Goal: Task Accomplishment & Management: Manage account settings

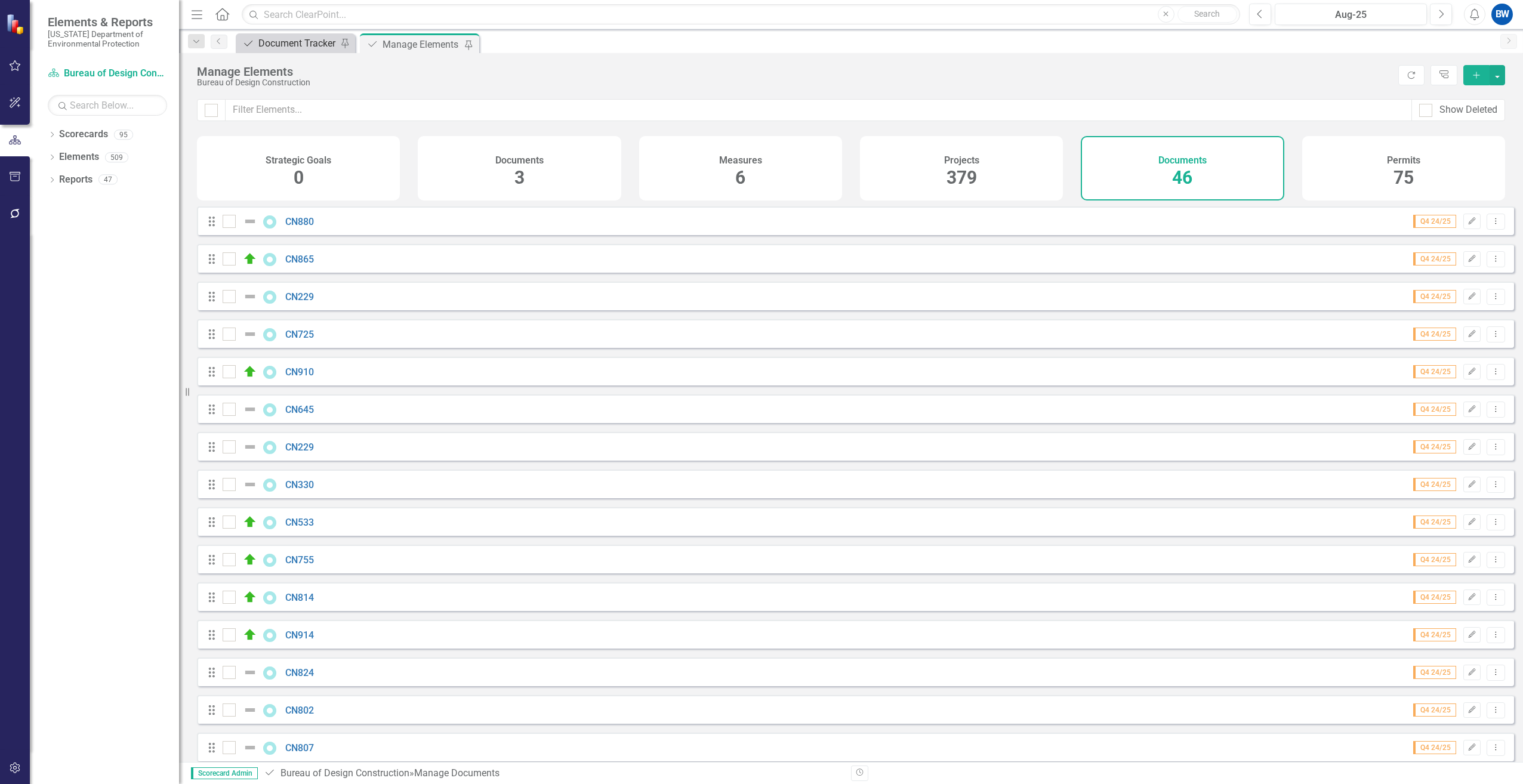
click at [277, 41] on div "Document Tracker" at bounding box center [297, 43] width 79 height 15
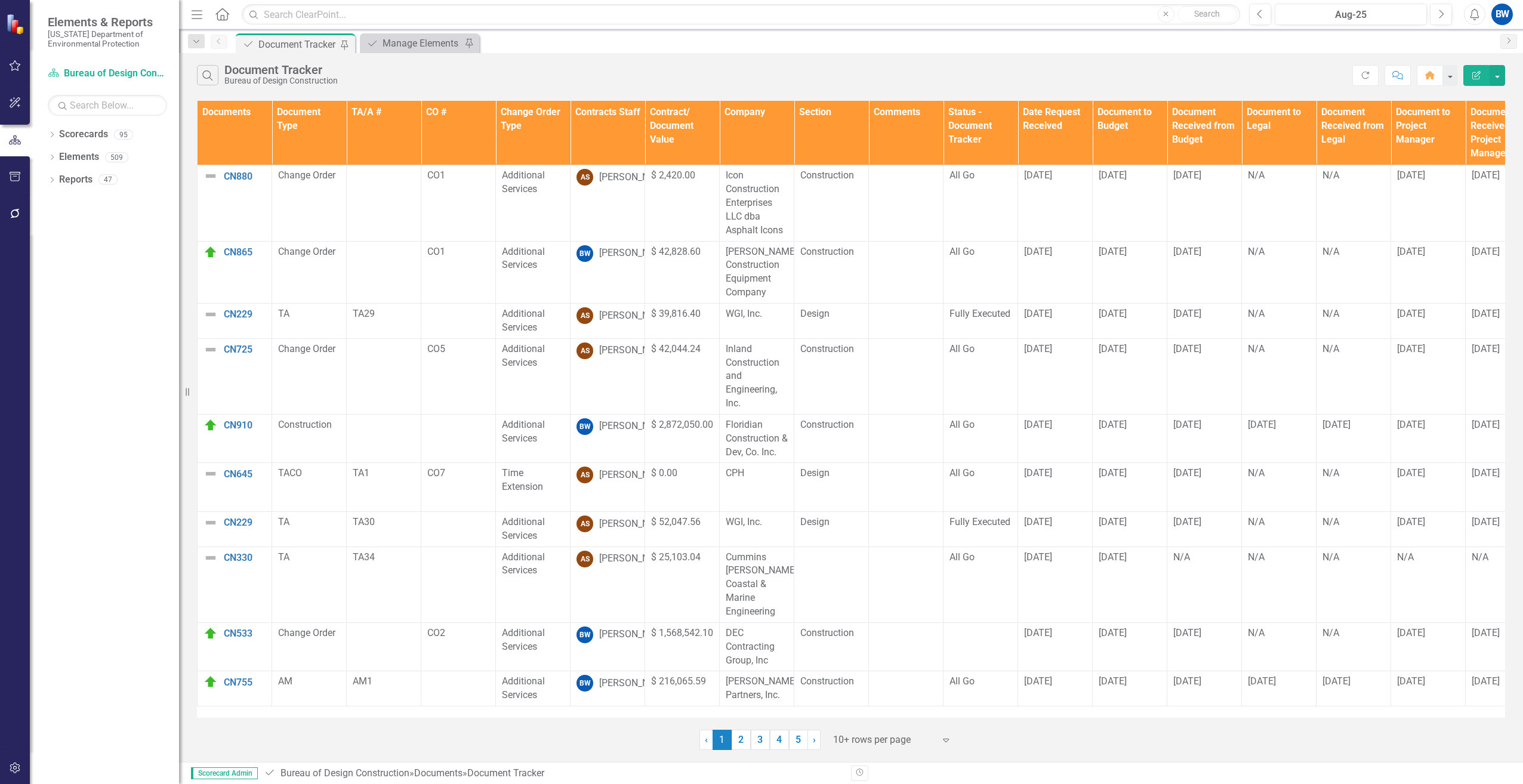
click at [620, 143] on th "Contracts Staff" at bounding box center [607, 133] width 74 height 65
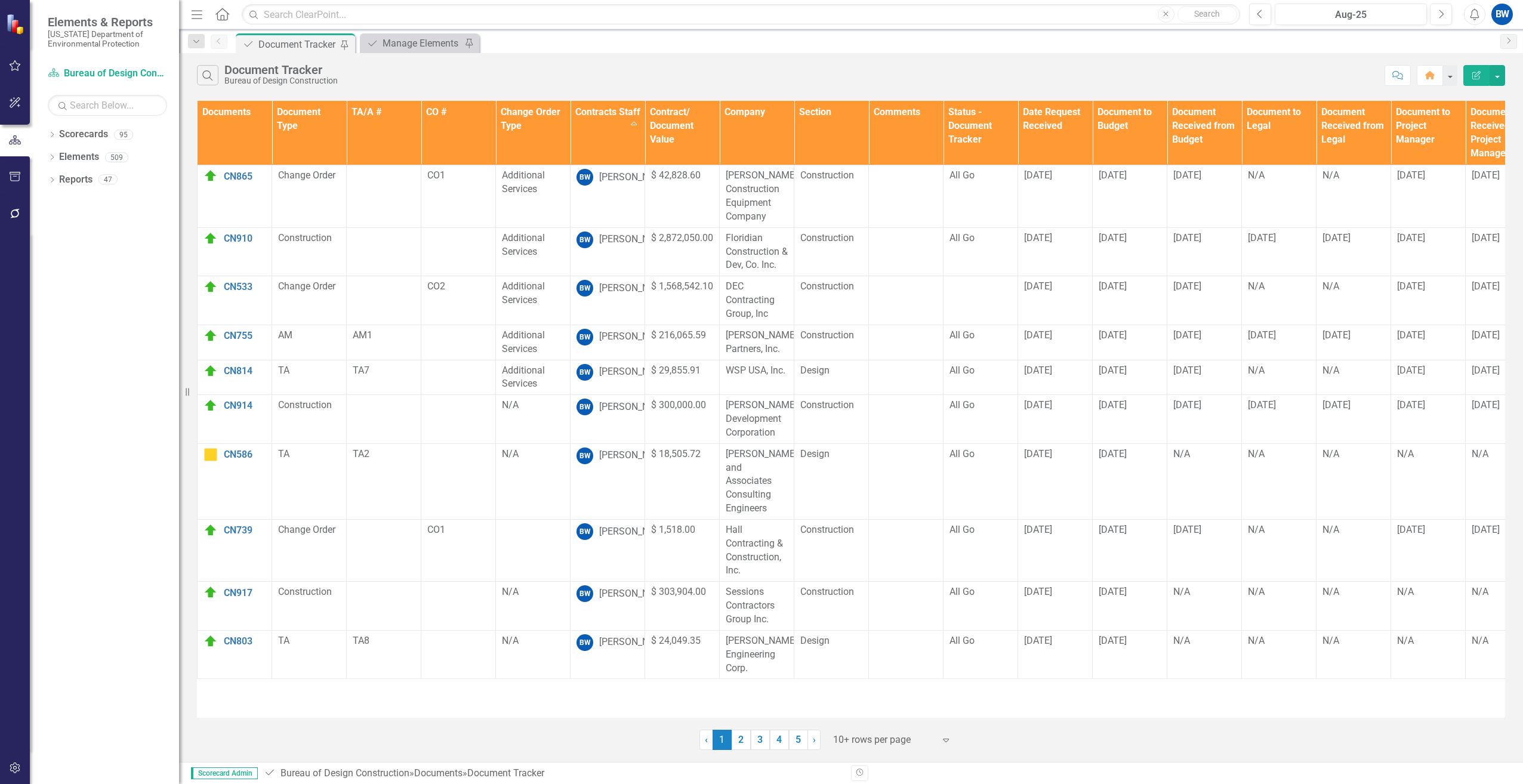
click at [884, 737] on div at bounding box center [883, 740] width 102 height 16
click at [871, 679] on div "50+ rows per page" at bounding box center [895, 679] width 112 height 14
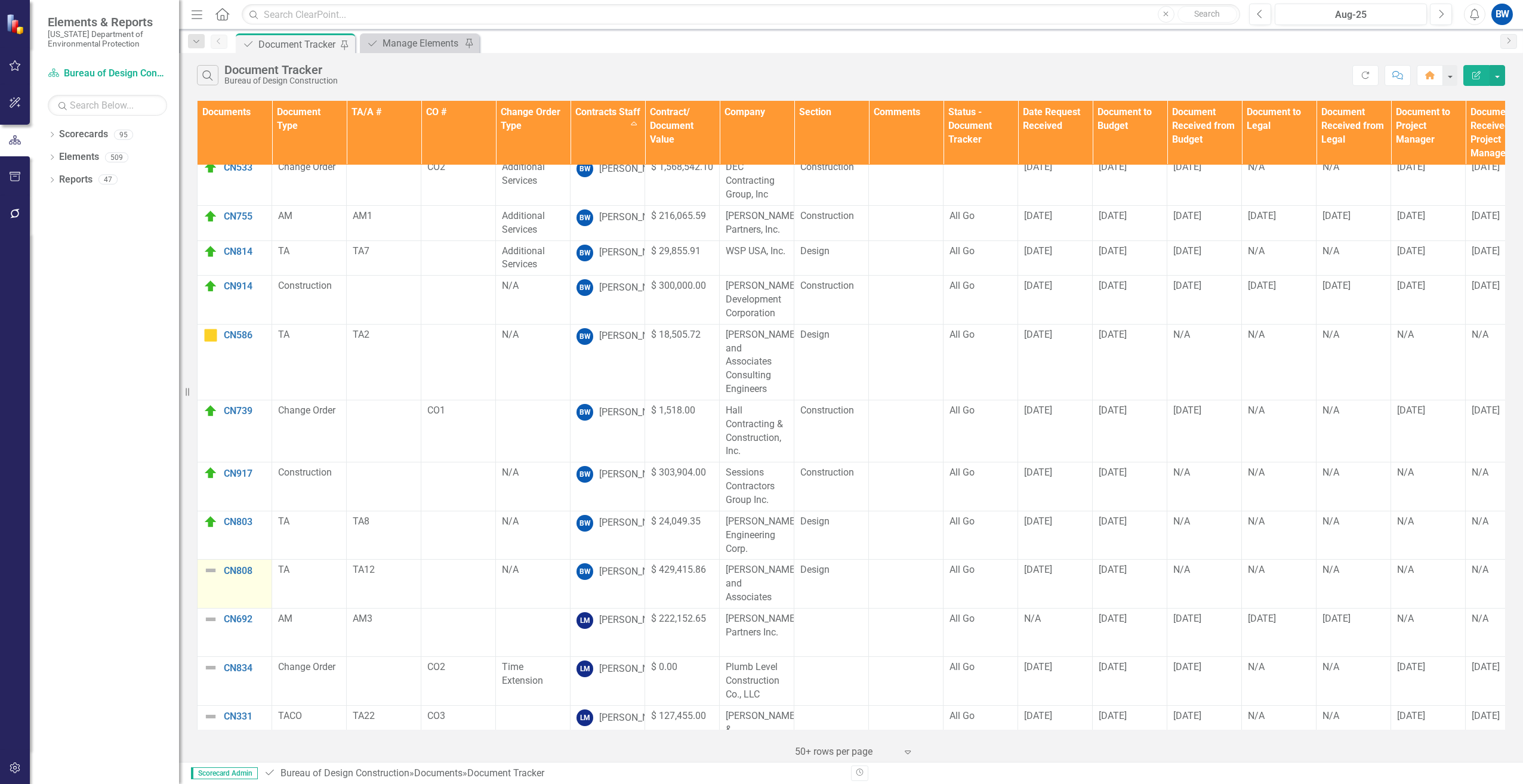
click at [209, 563] on img at bounding box center [210, 571] width 14 height 14
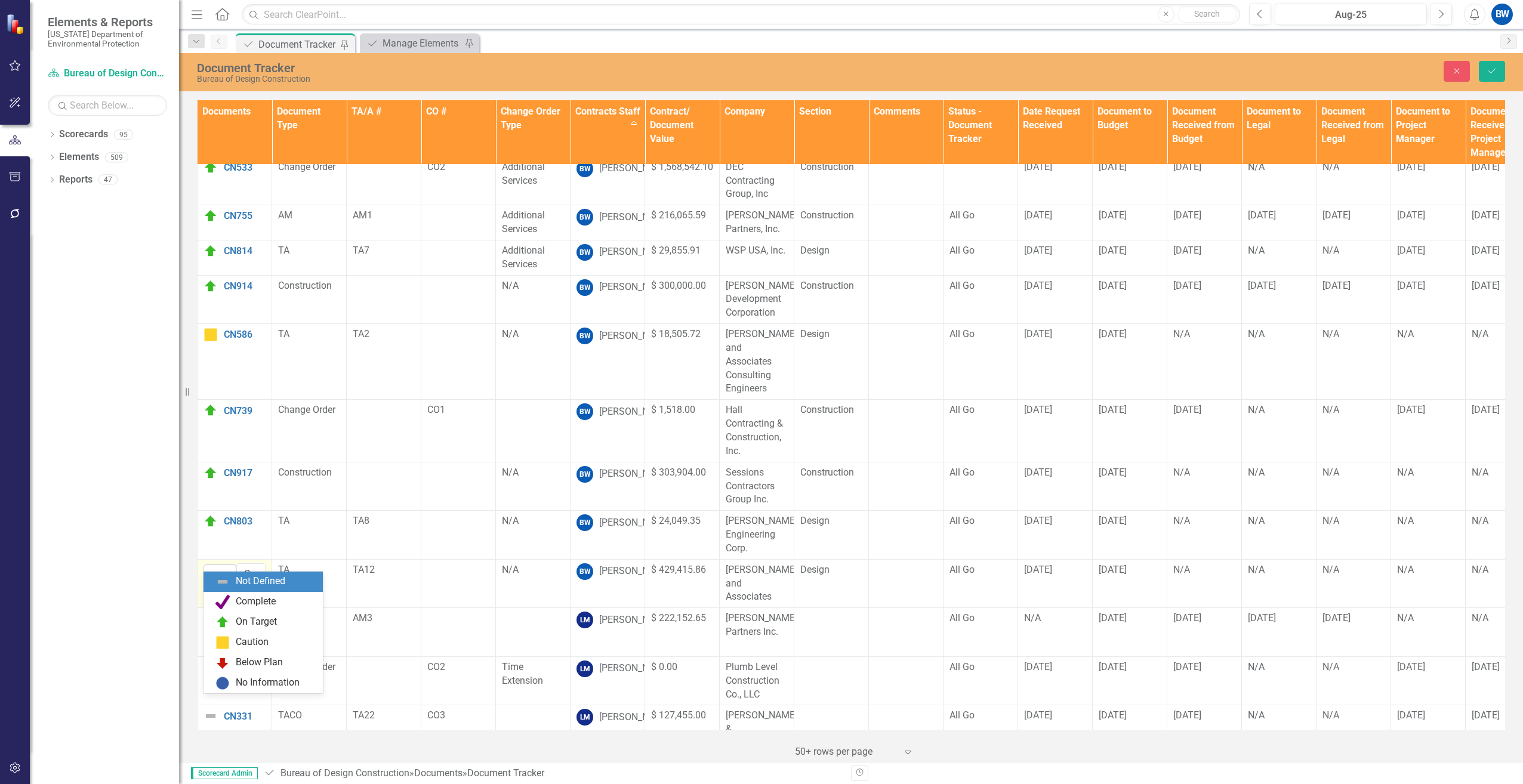
click at [210, 567] on img at bounding box center [214, 575] width 14 height 14
click at [243, 612] on div "On Target" at bounding box center [262, 622] width 119 height 20
click at [1485, 66] on button "Save" at bounding box center [1491, 71] width 26 height 21
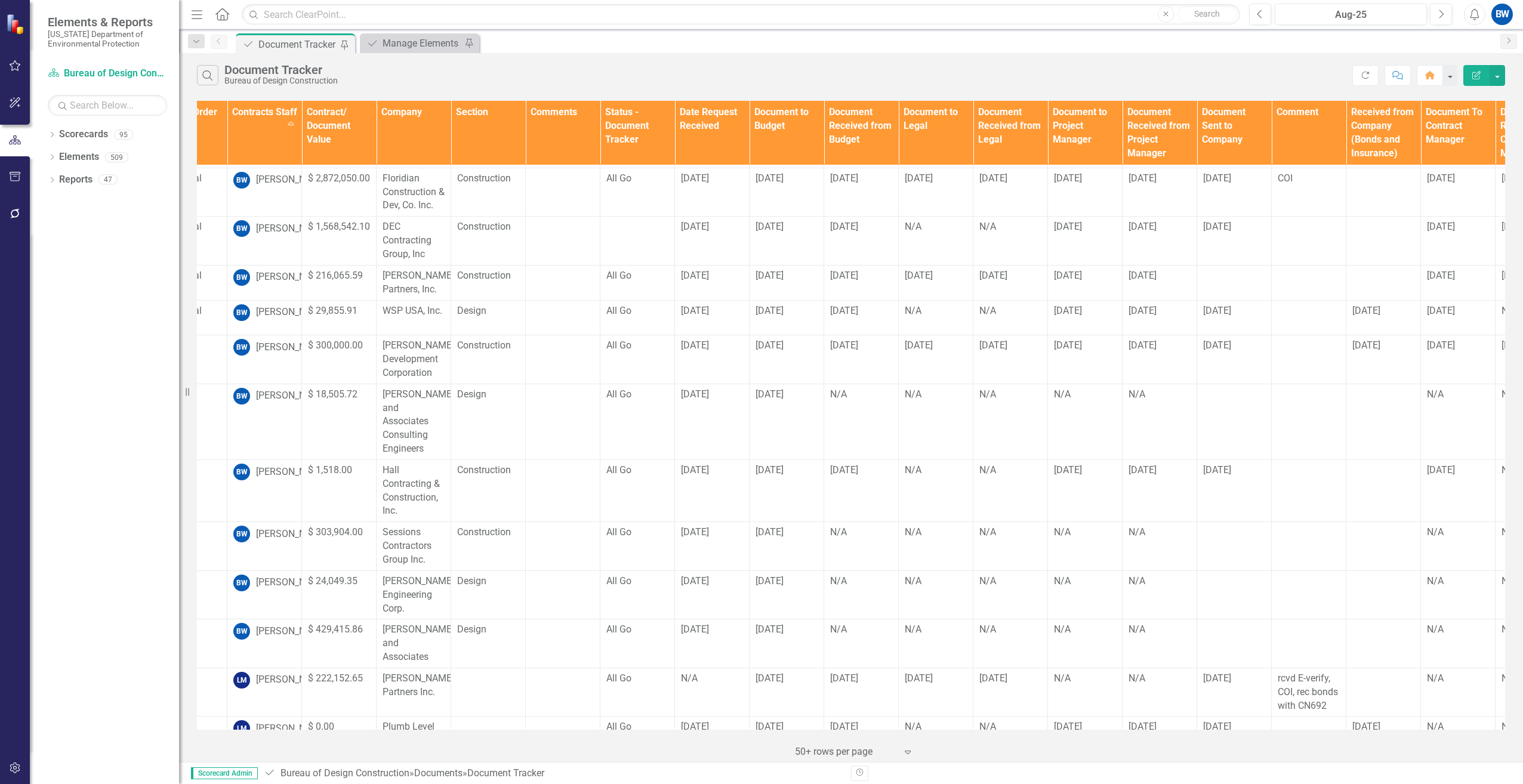
scroll to position [60, 359]
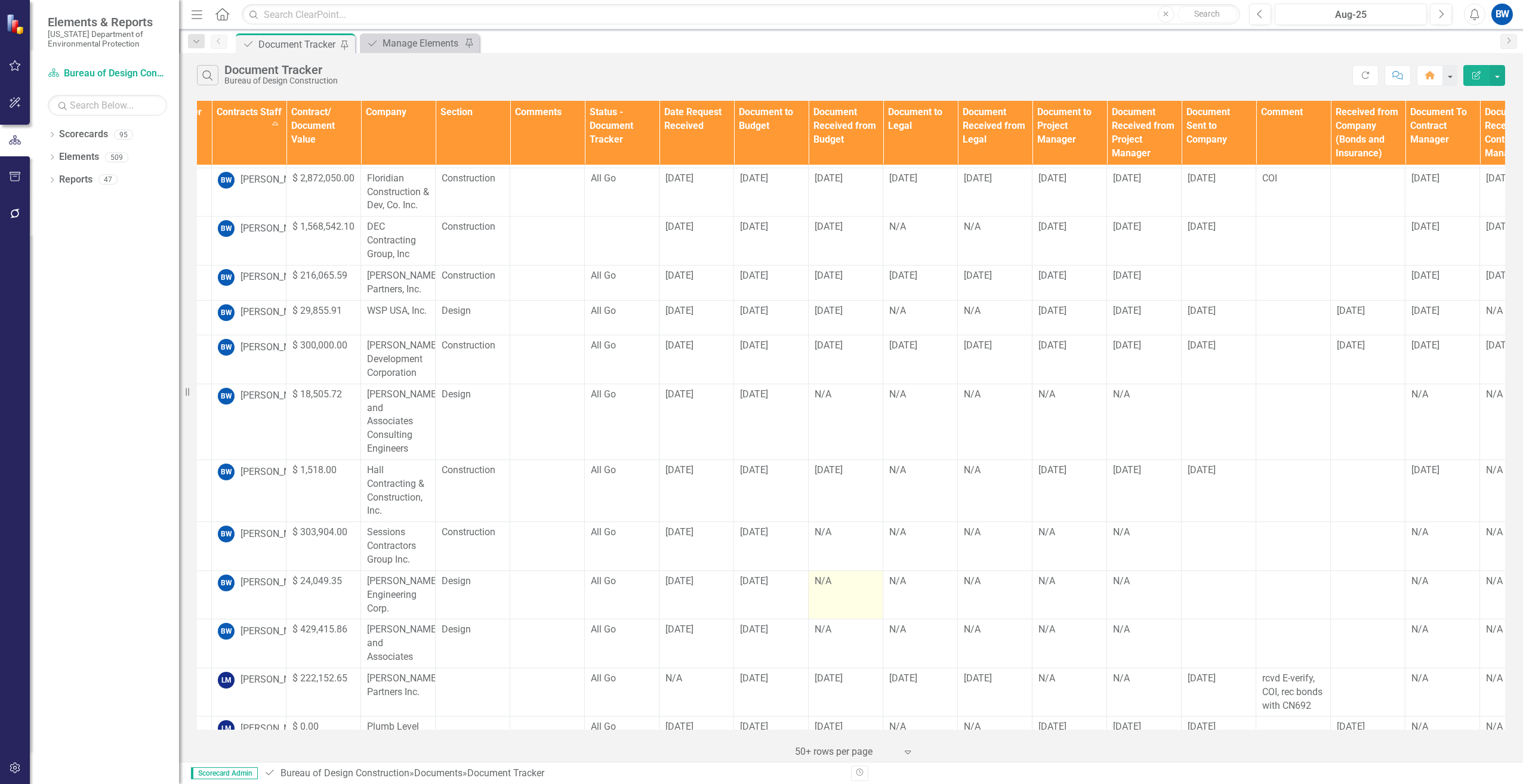
click at [831, 575] on div "N/A" at bounding box center [846, 581] width 62 height 14
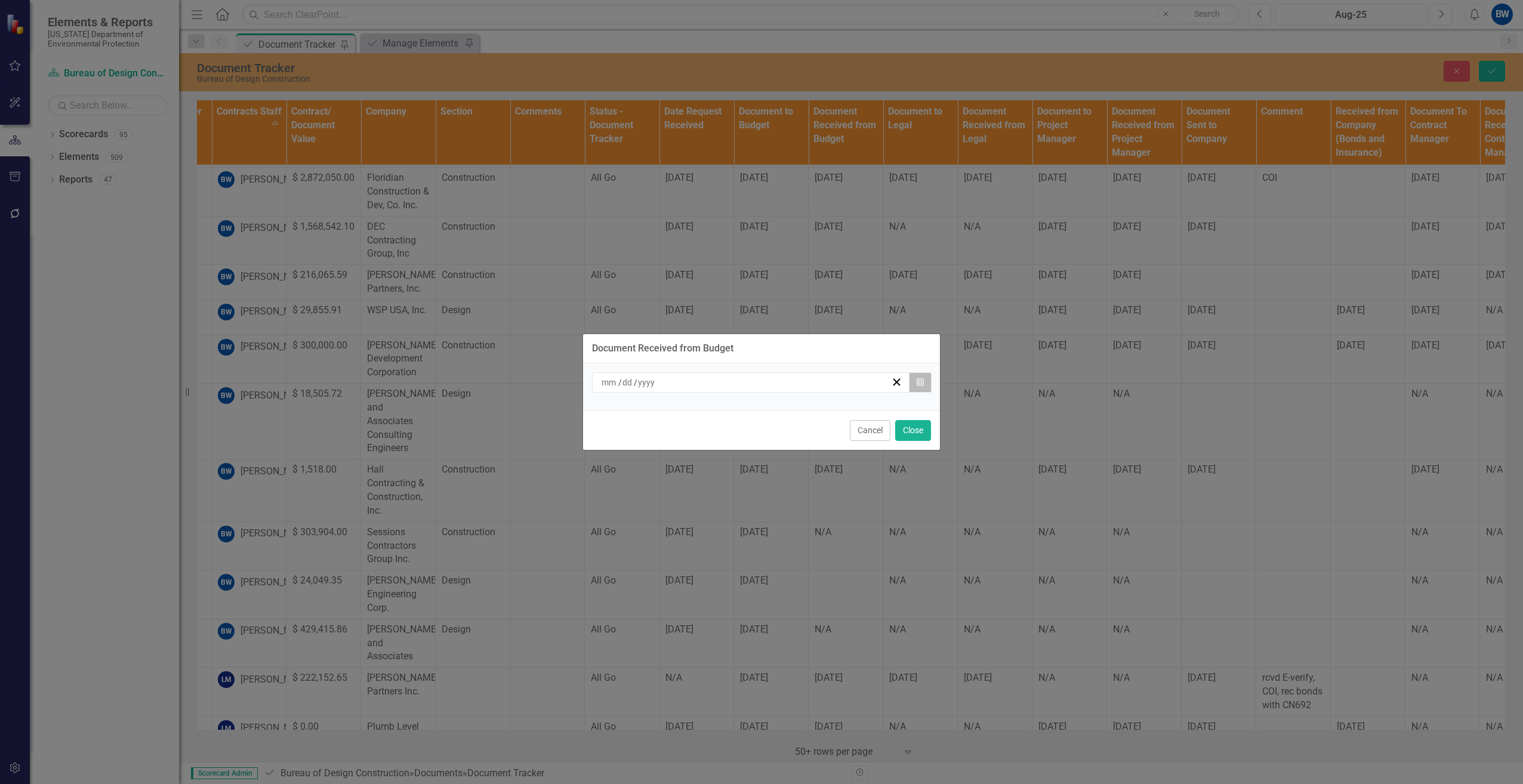
click at [914, 384] on button "Calendar" at bounding box center [920, 382] width 22 height 20
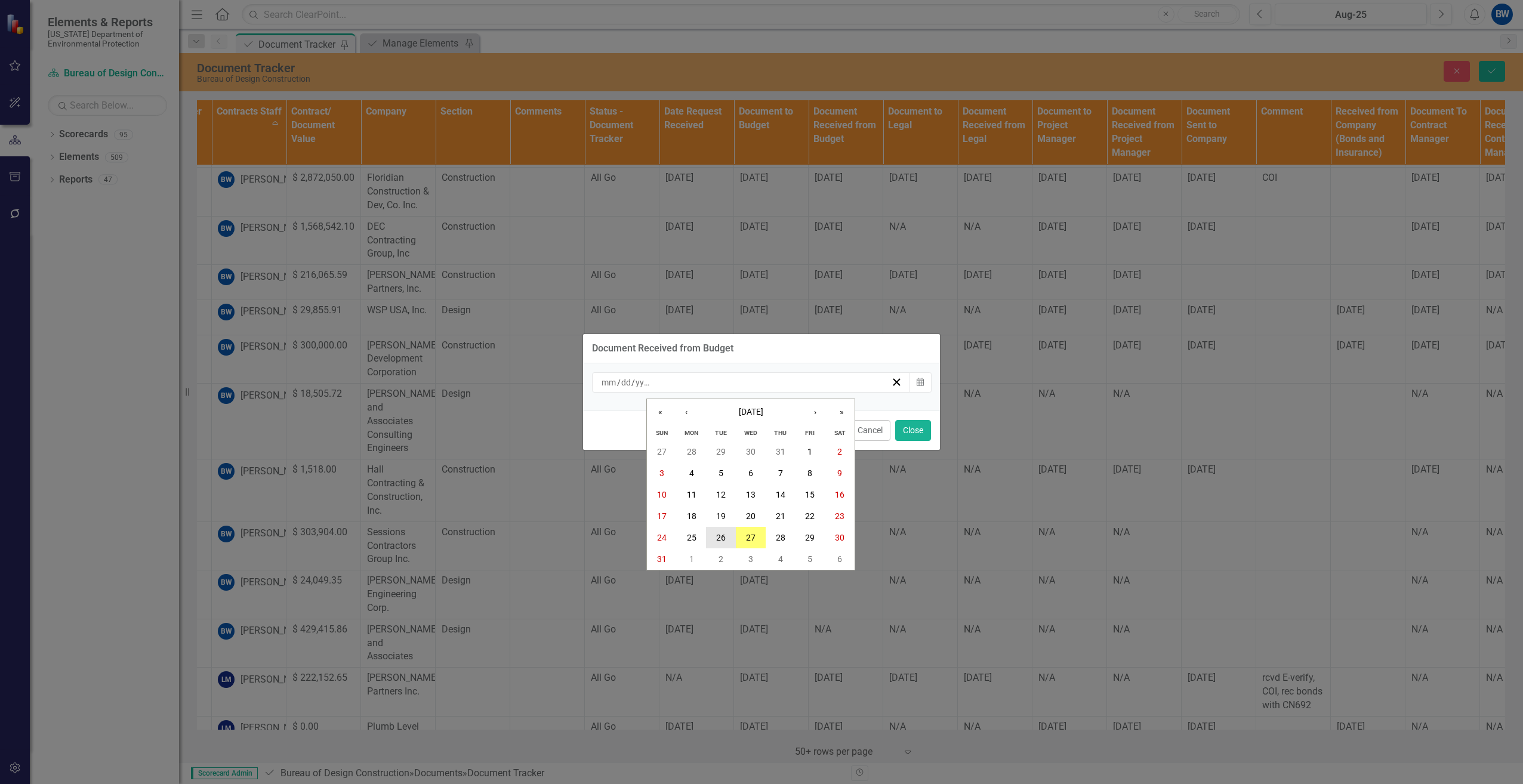
click at [728, 532] on button "26" at bounding box center [720, 537] width 30 height 22
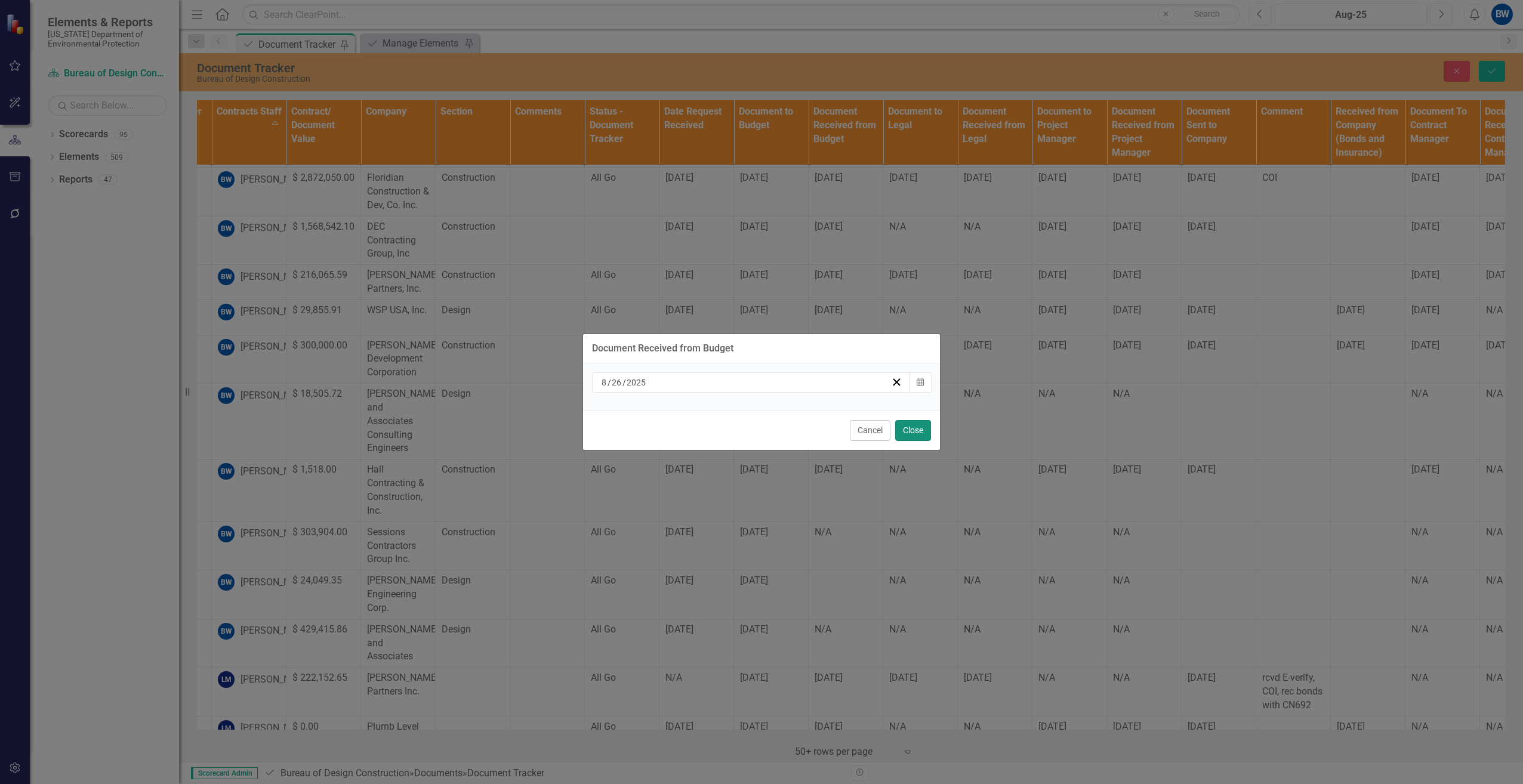
click at [909, 428] on button "Close" at bounding box center [912, 430] width 36 height 21
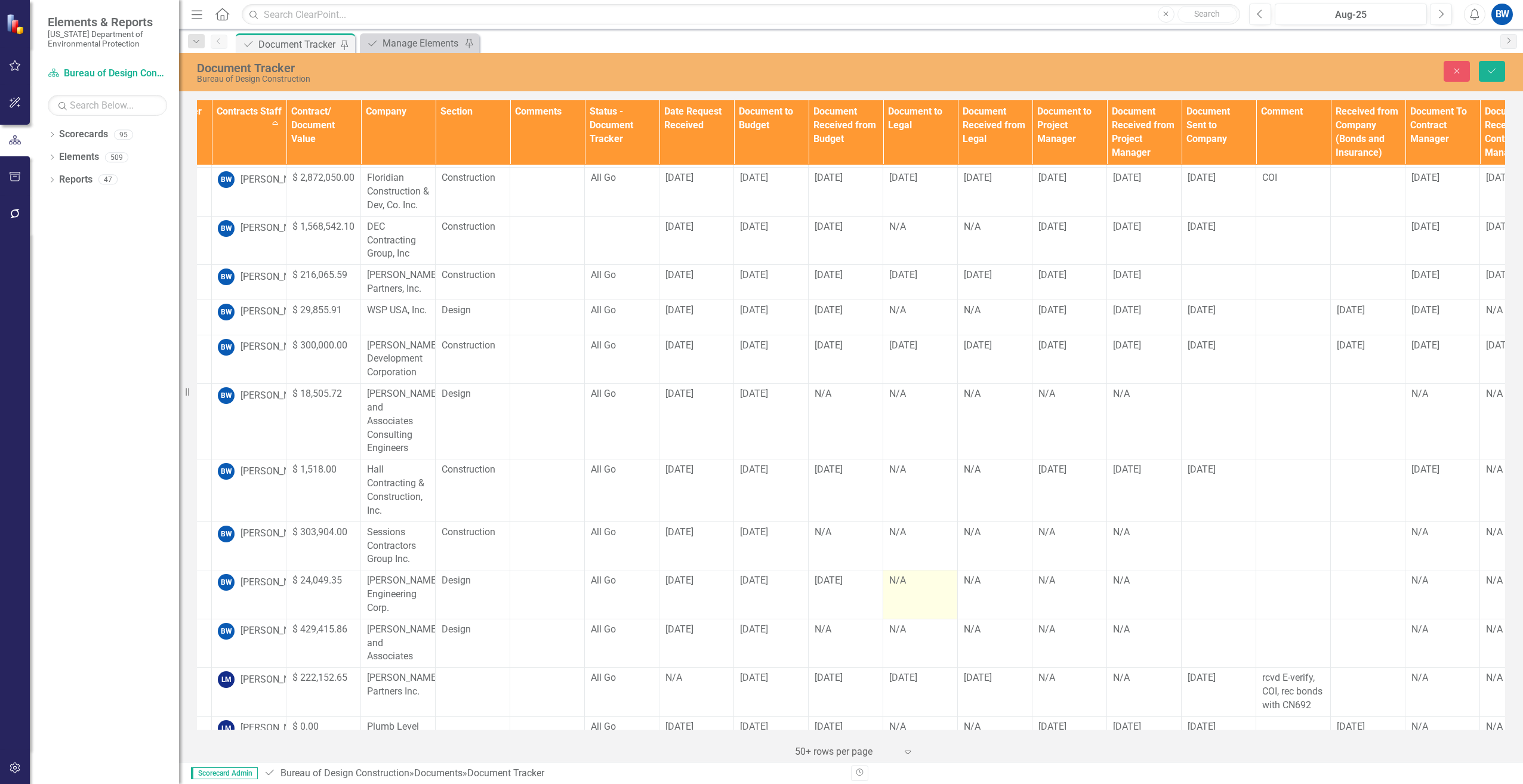
click at [899, 574] on div "N/A" at bounding box center [920, 580] width 62 height 14
click at [899, 574] on div "N/A" at bounding box center [920, 580] width 62 height 14
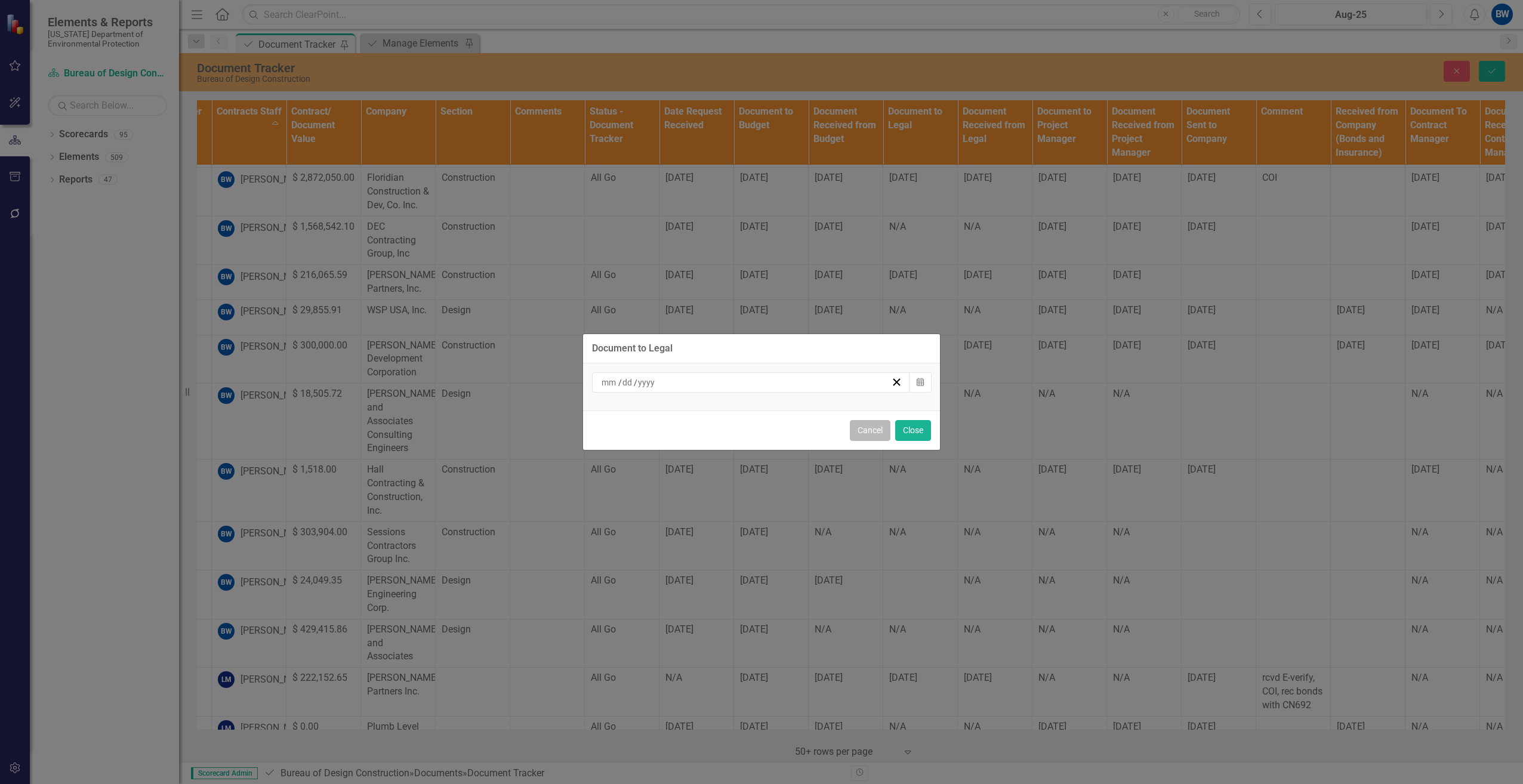
click at [871, 434] on button "Cancel" at bounding box center [870, 430] width 41 height 21
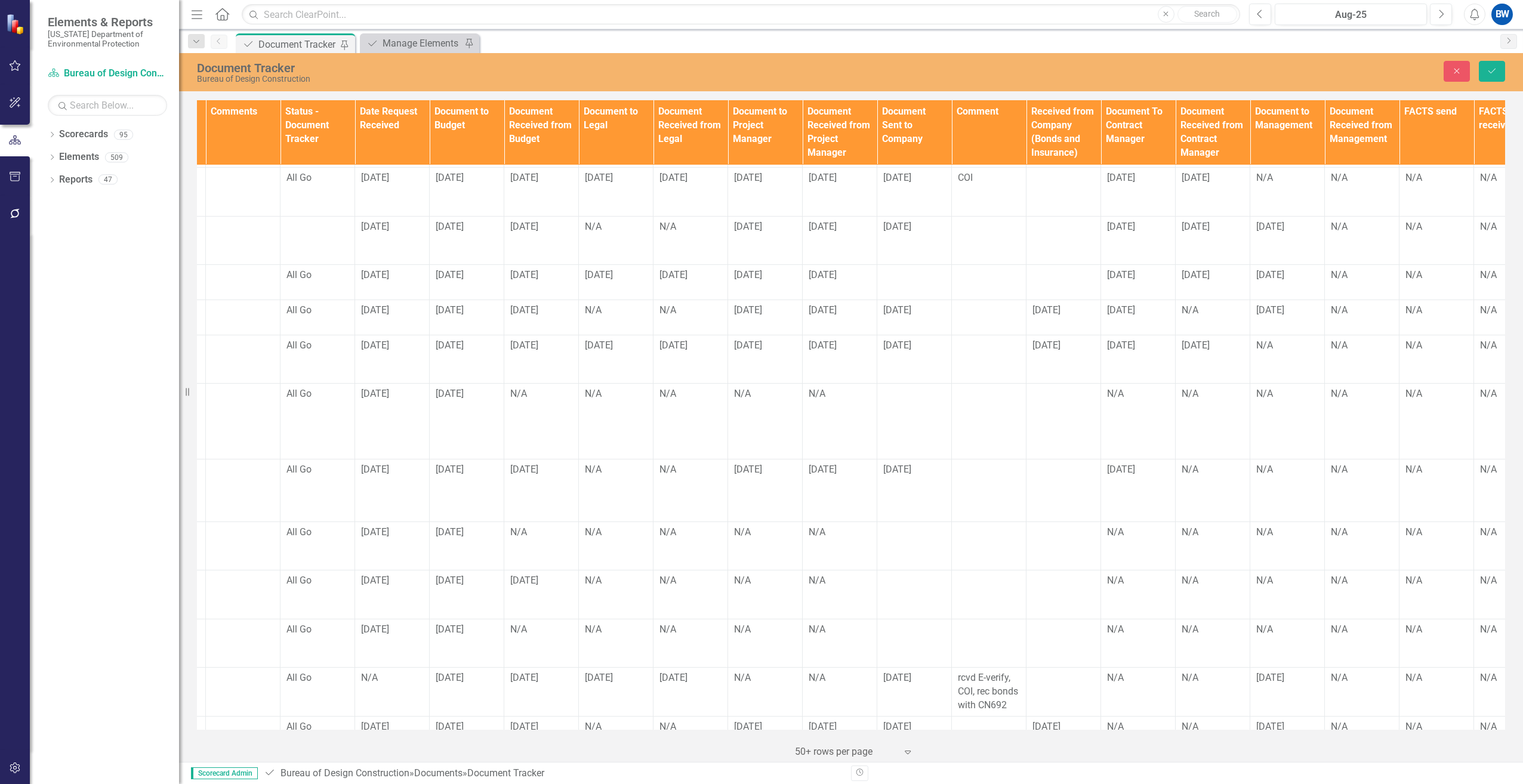
scroll to position [60, 676]
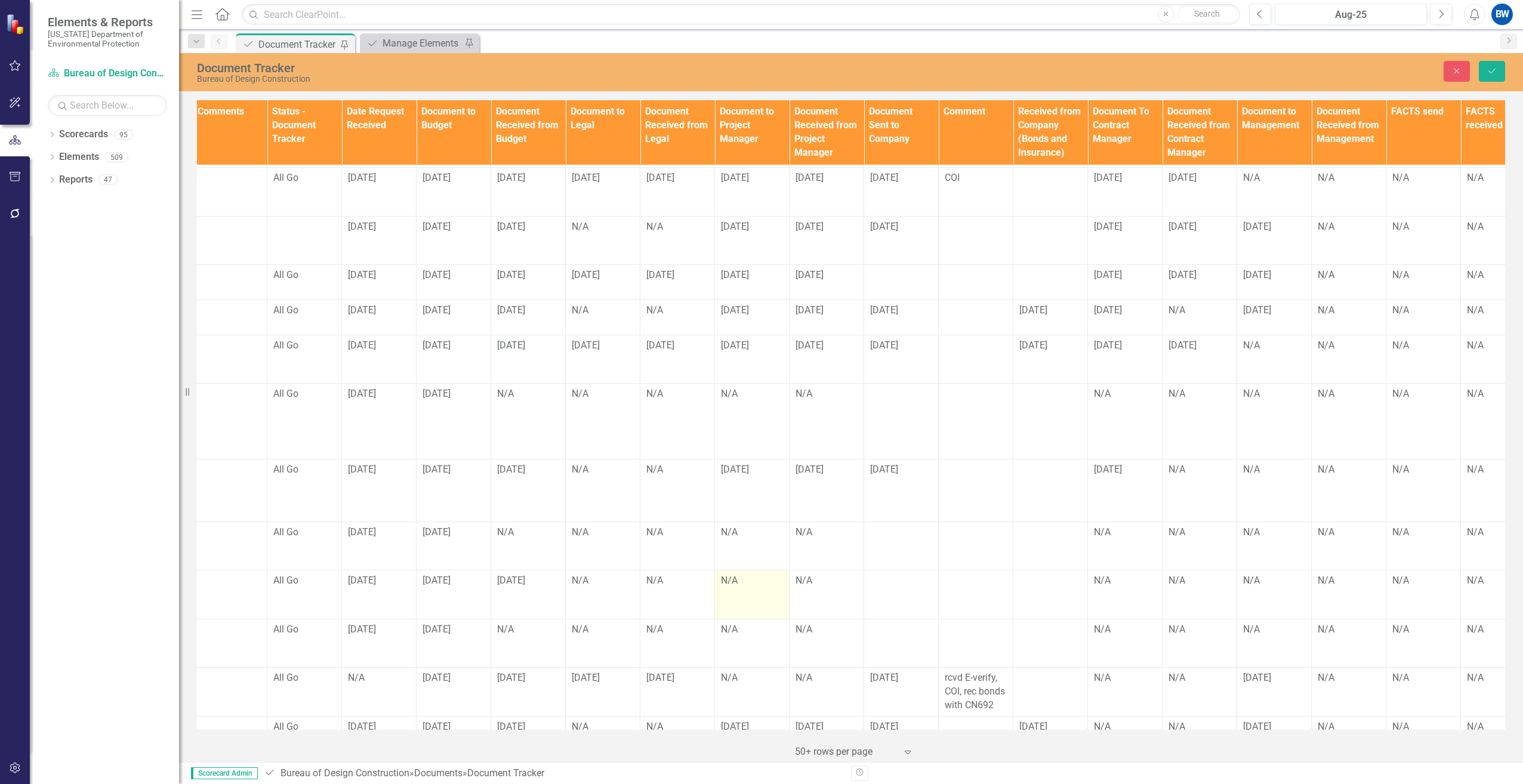
click at [741, 575] on td "N/A" at bounding box center [752, 594] width 74 height 49
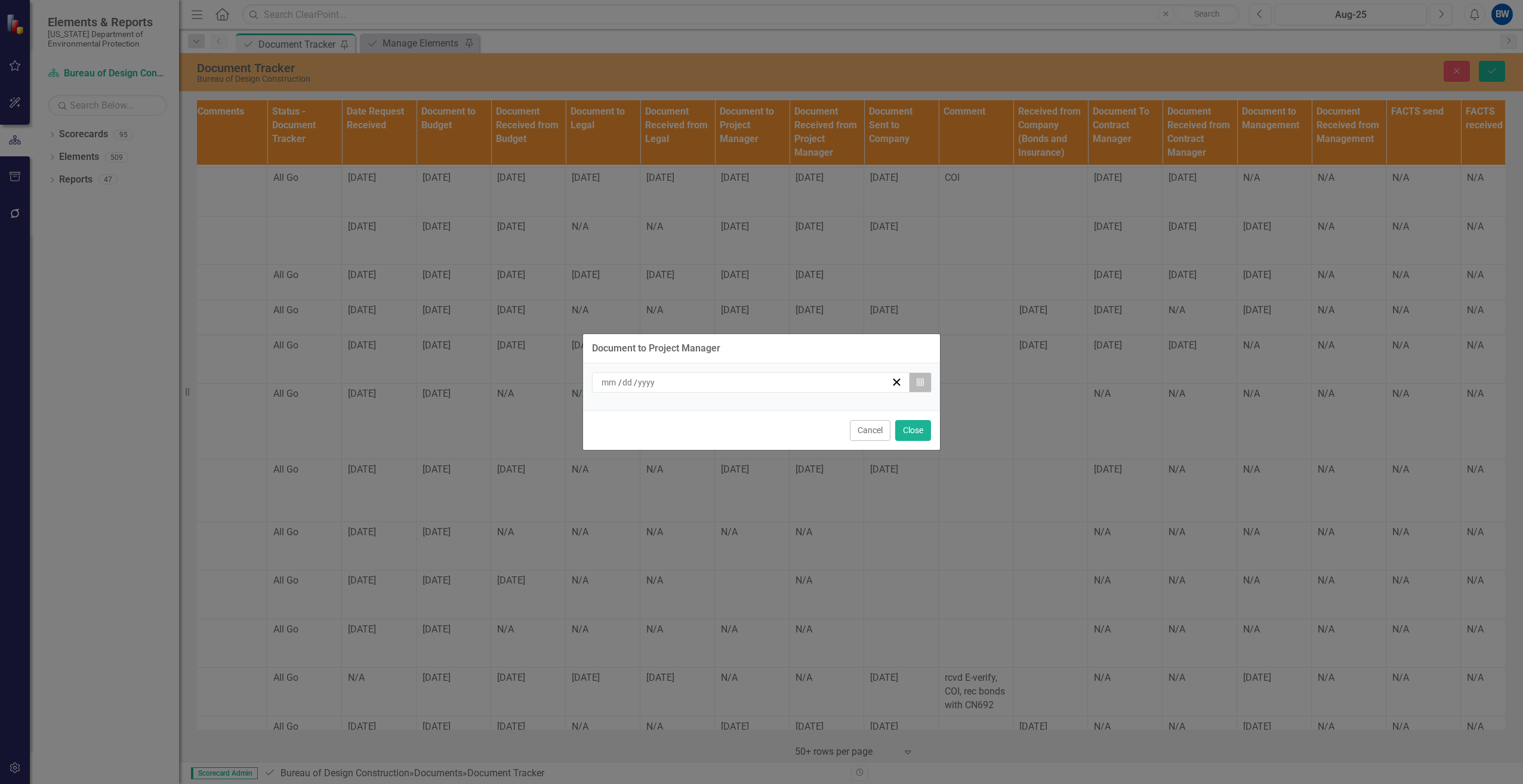
click at [919, 385] on icon "Calendar" at bounding box center [919, 382] width 7 height 8
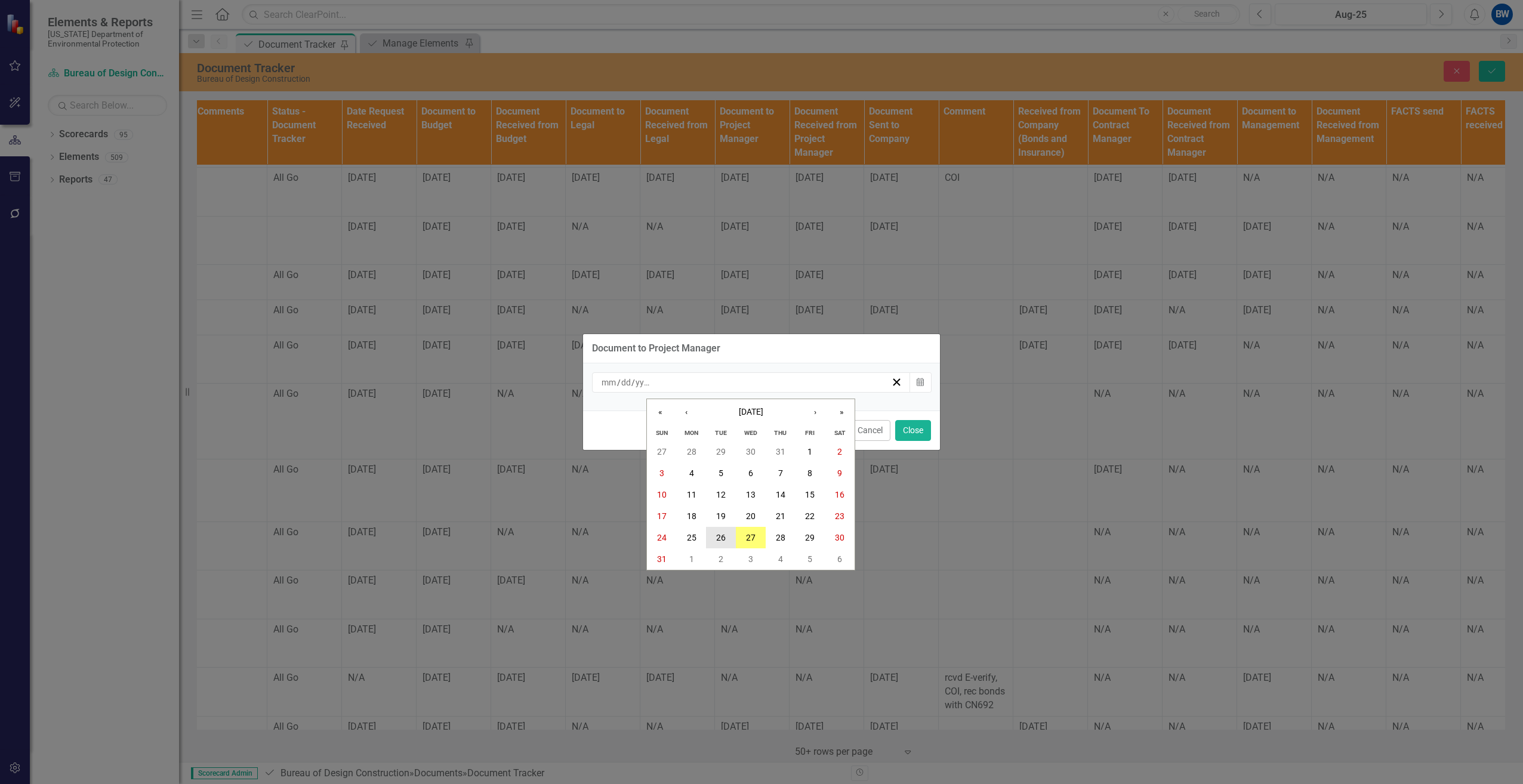
click at [722, 534] on abbr "26" at bounding box center [721, 537] width 10 height 10
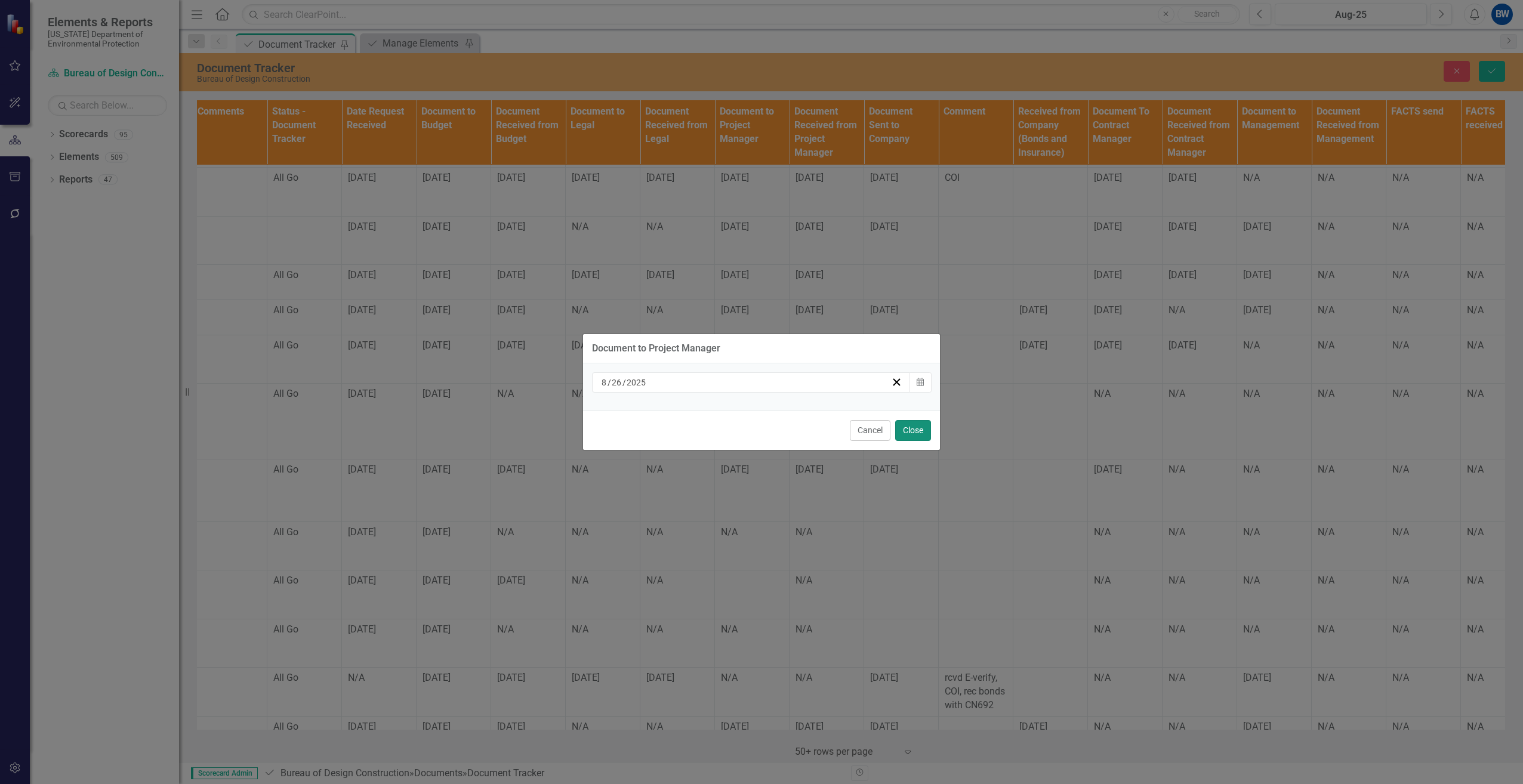
drag, startPoint x: 909, startPoint y: 424, endPoint x: 904, endPoint y: 429, distance: 7.1
click at [907, 427] on button "Close" at bounding box center [912, 430] width 36 height 21
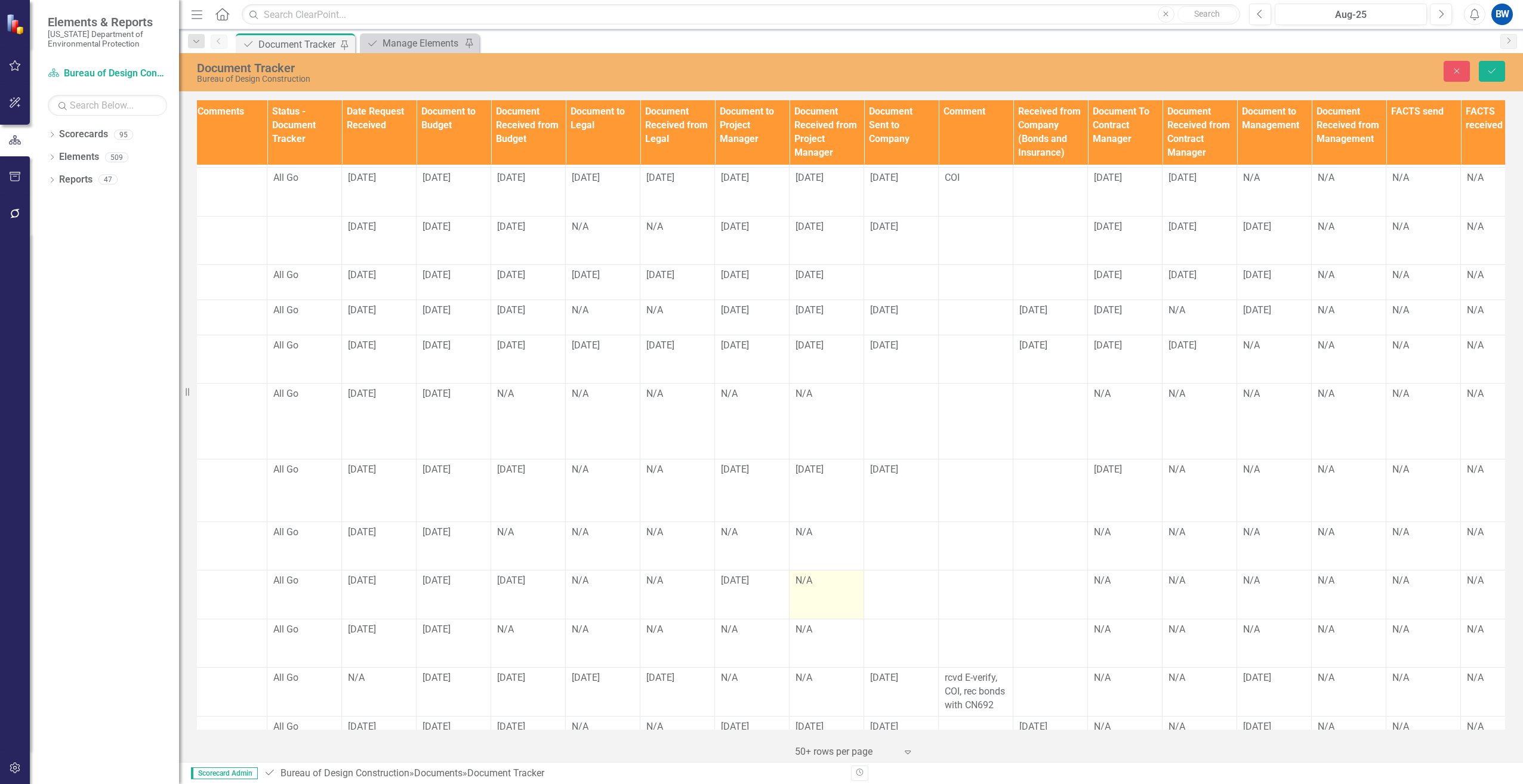
click at [801, 583] on td "N/A" at bounding box center [826, 594] width 74 height 49
click at [801, 581] on td "N/A" at bounding box center [826, 594] width 74 height 49
click at [811, 574] on div "N/A" at bounding box center [827, 580] width 62 height 14
click at [812, 574] on div "N/A" at bounding box center [827, 580] width 62 height 14
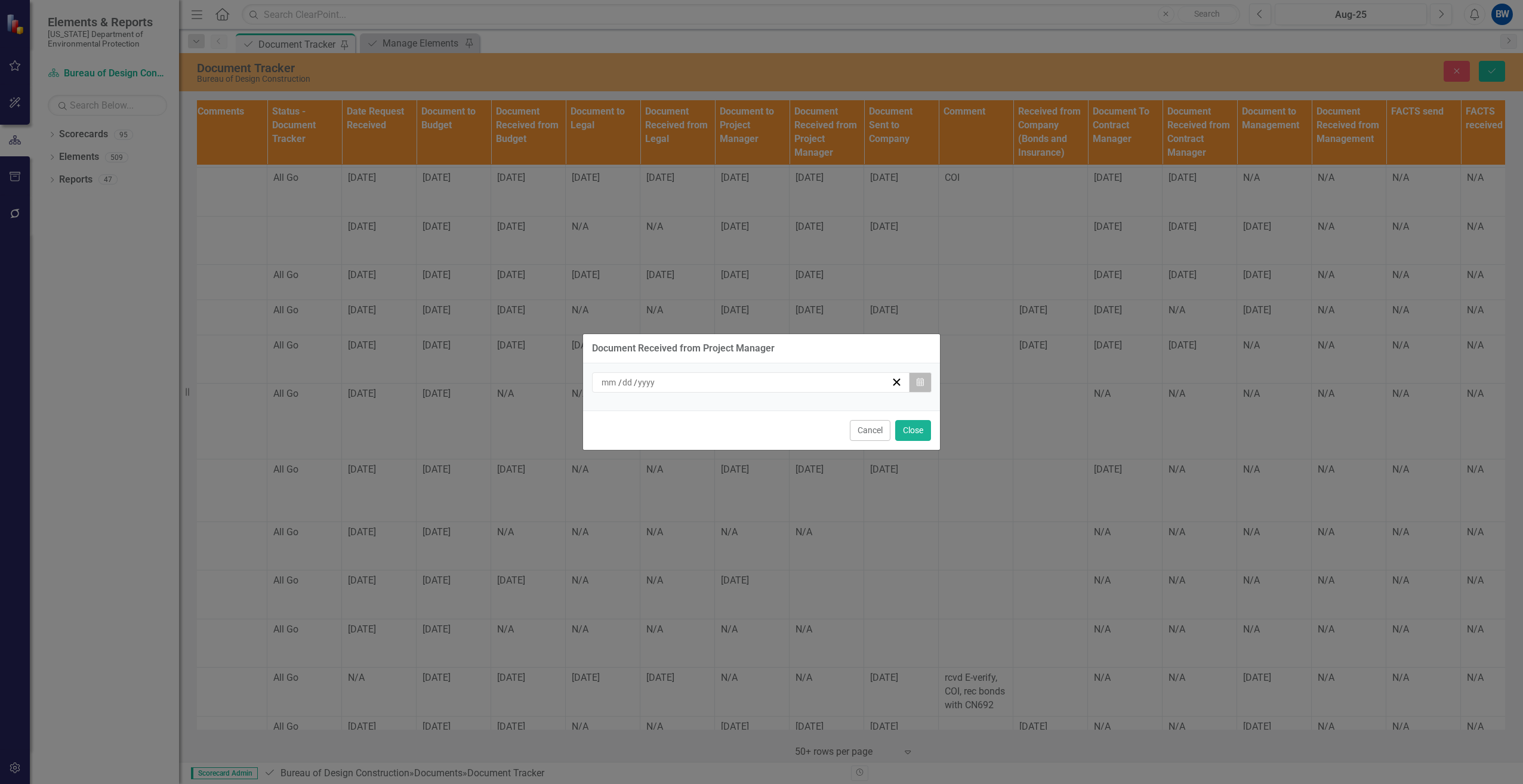
click at [912, 382] on button "Calendar" at bounding box center [920, 382] width 22 height 20
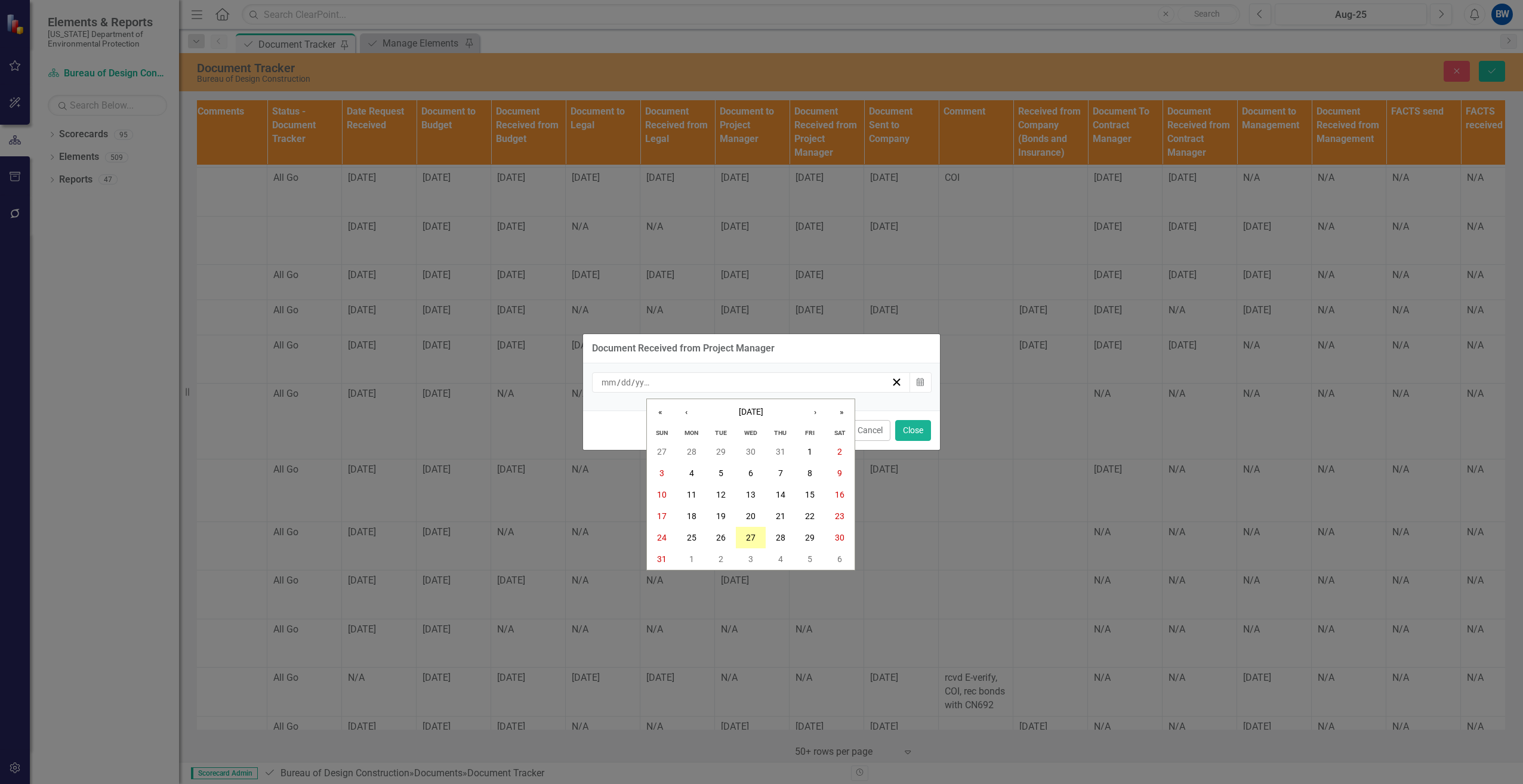
click at [749, 532] on abbr "27" at bounding box center [751, 537] width 10 height 10
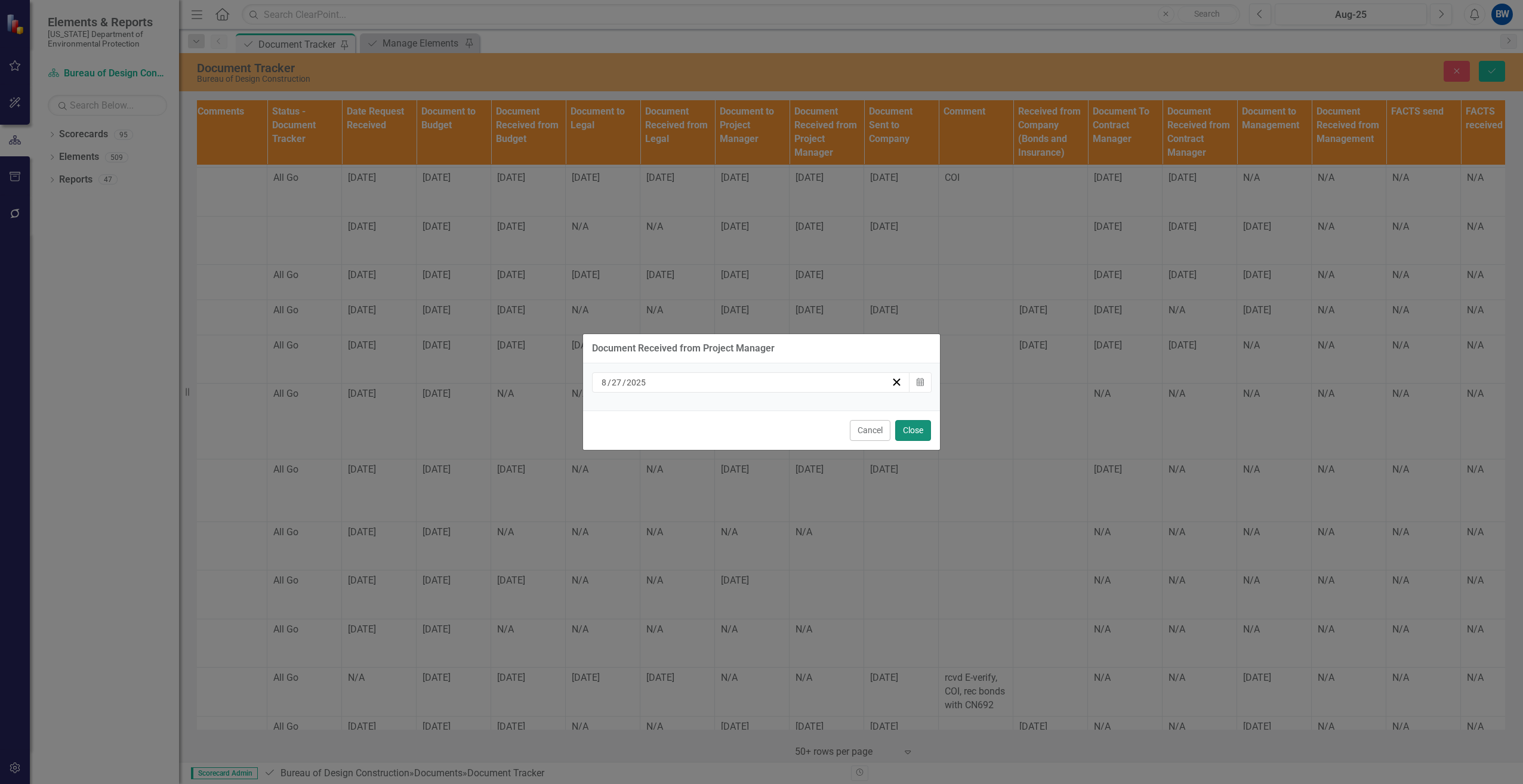
click at [911, 427] on button "Close" at bounding box center [912, 430] width 36 height 21
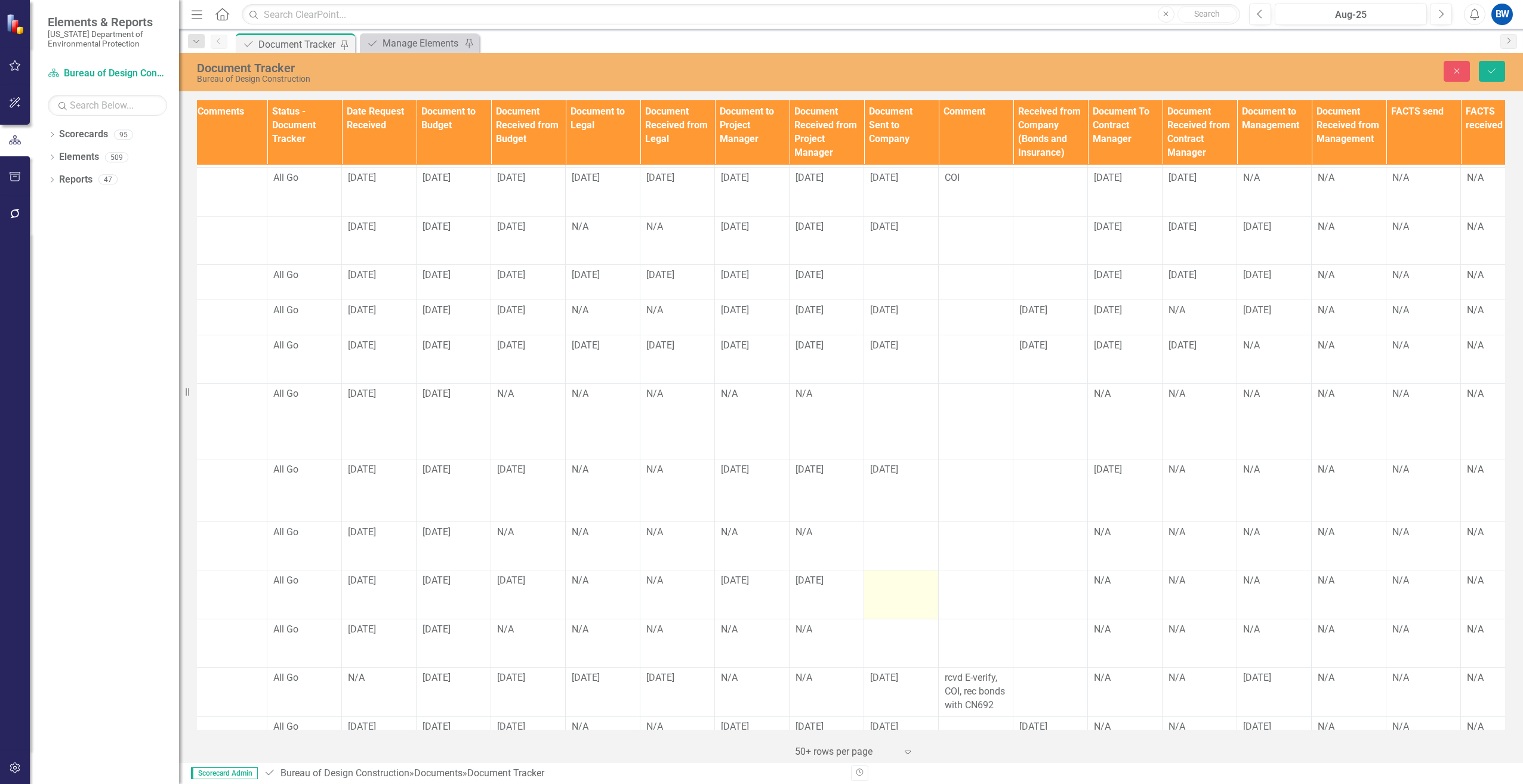
click at [876, 574] on div at bounding box center [901, 581] width 62 height 14
click at [876, 574] on input "text" at bounding box center [901, 585] width 62 height 22
type input "[DATE]"
click at [1493, 65] on button "Save" at bounding box center [1491, 71] width 26 height 21
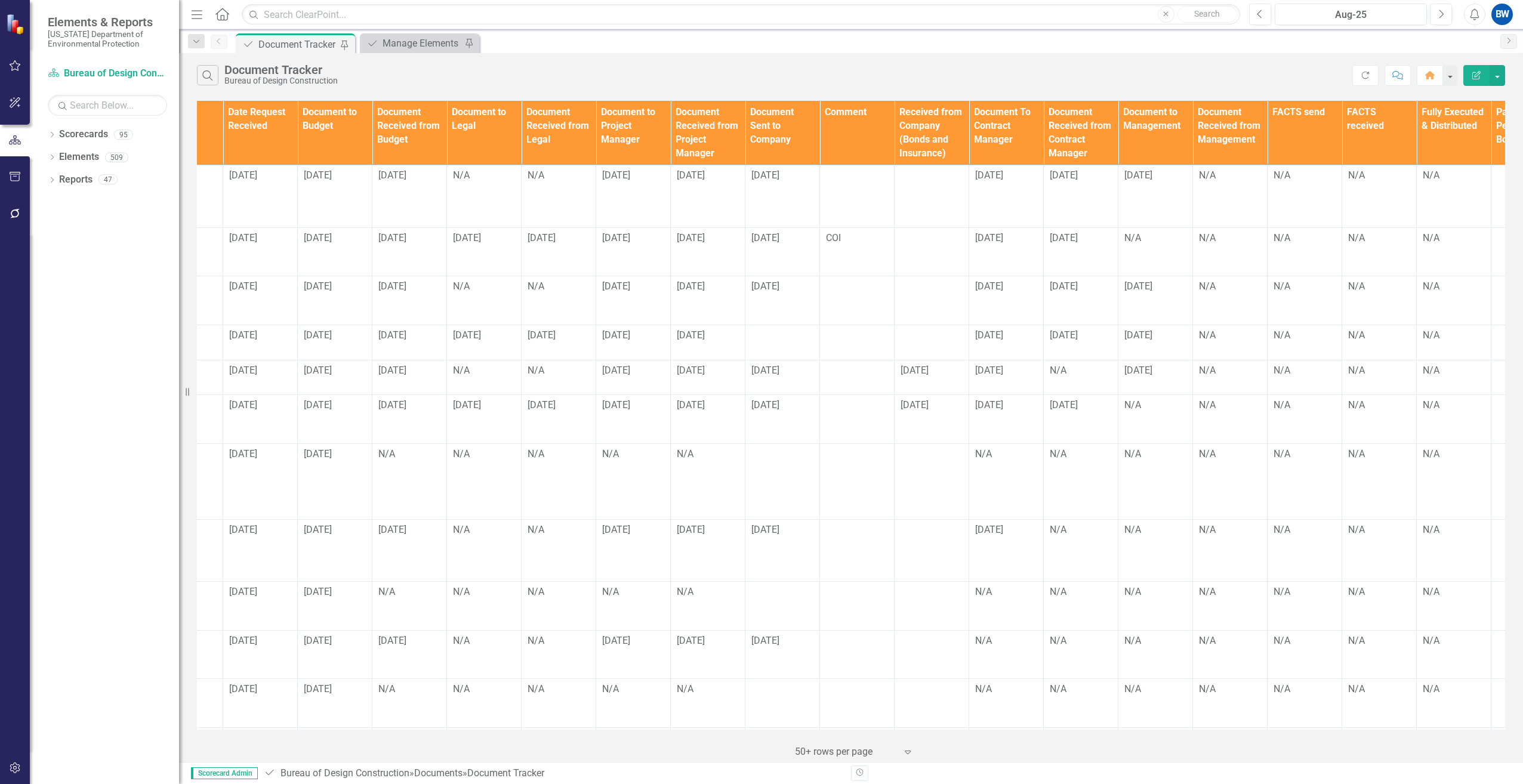
scroll to position [0, 798]
click at [1146, 405] on div "N/A" at bounding box center [1152, 405] width 62 height 14
click at [1146, 404] on div "N/A" at bounding box center [1152, 405] width 62 height 14
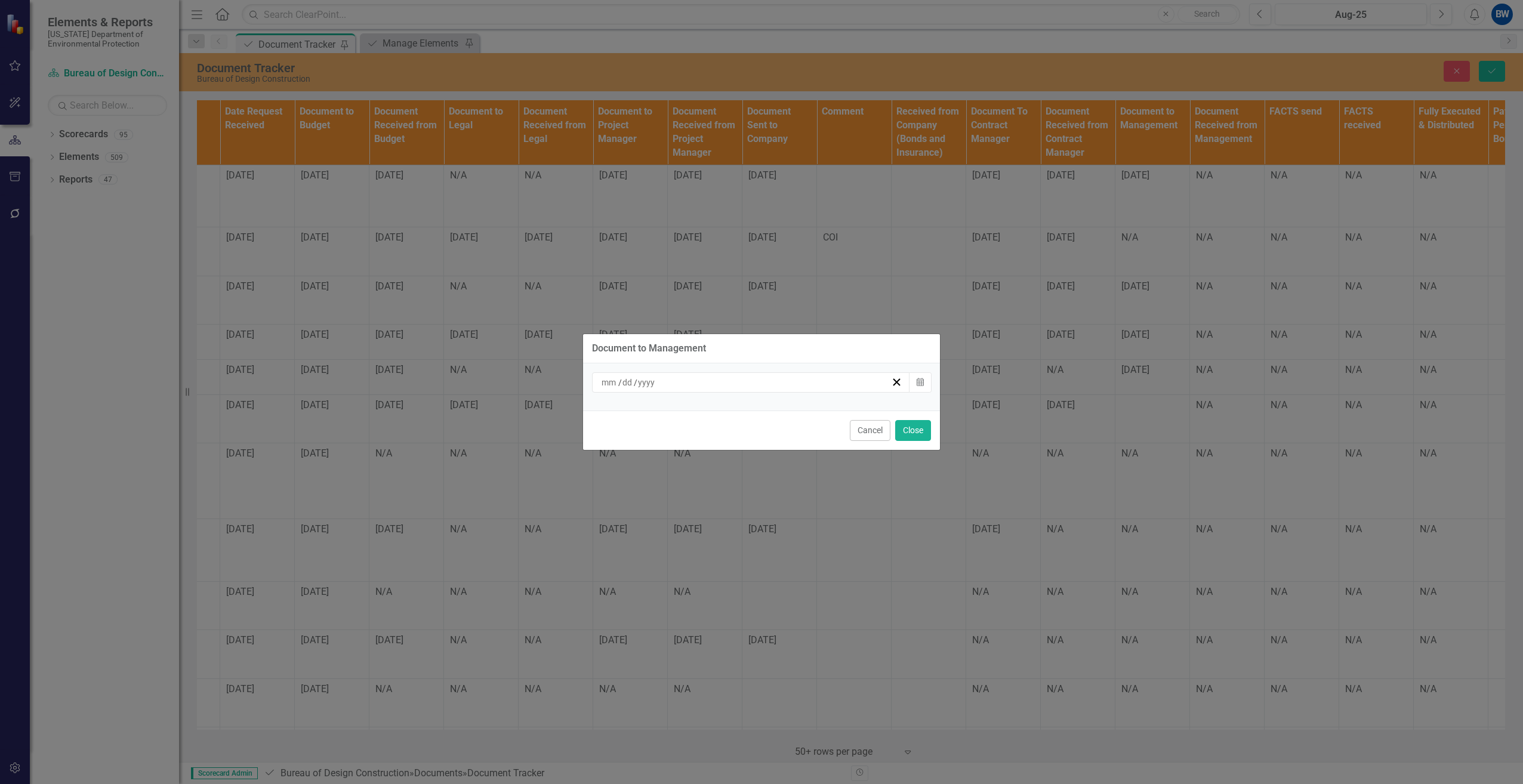
click at [608, 380] on input at bounding box center [610, 382] width 18 height 12
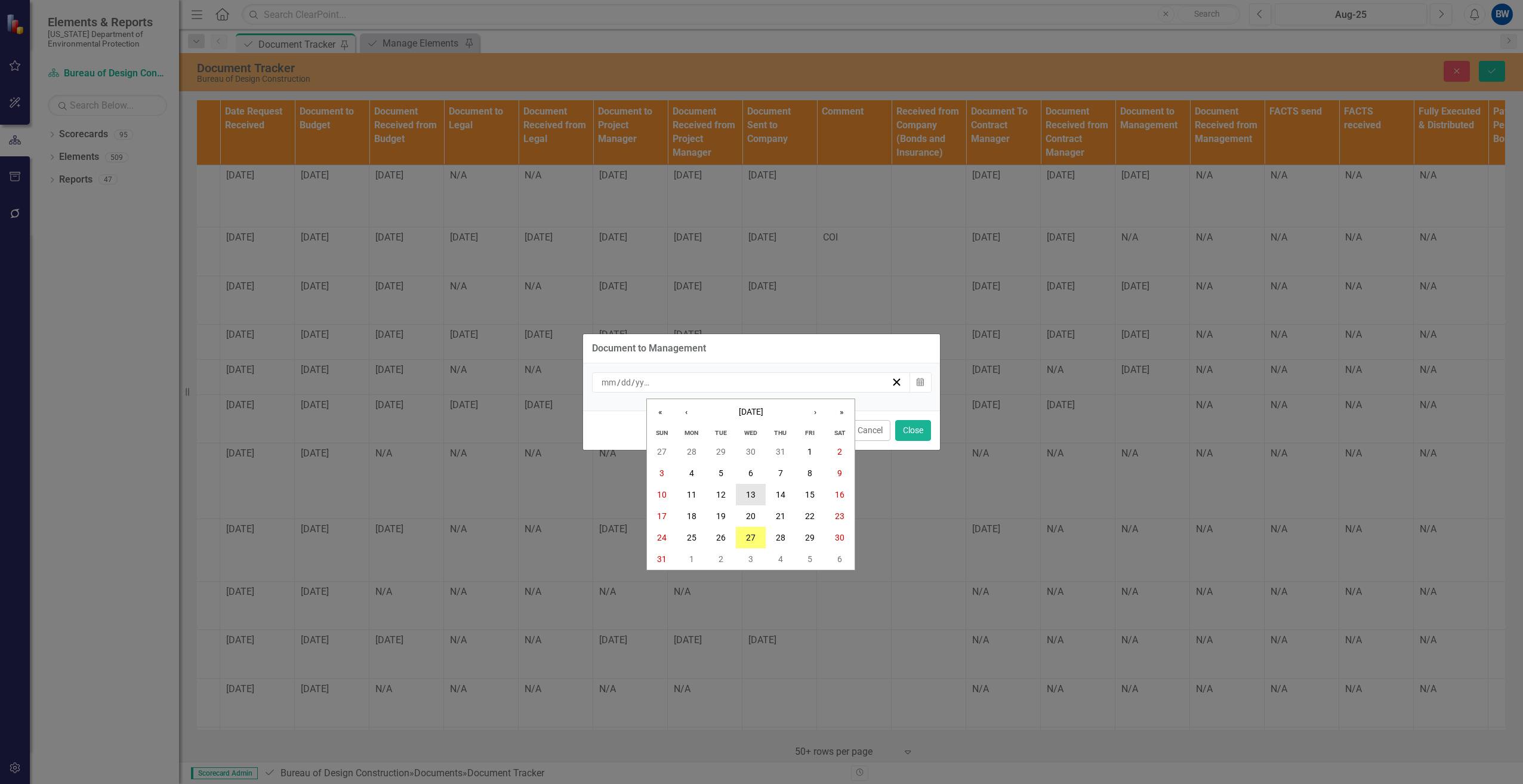
click at [752, 495] on abbr "13" at bounding box center [751, 495] width 10 height 10
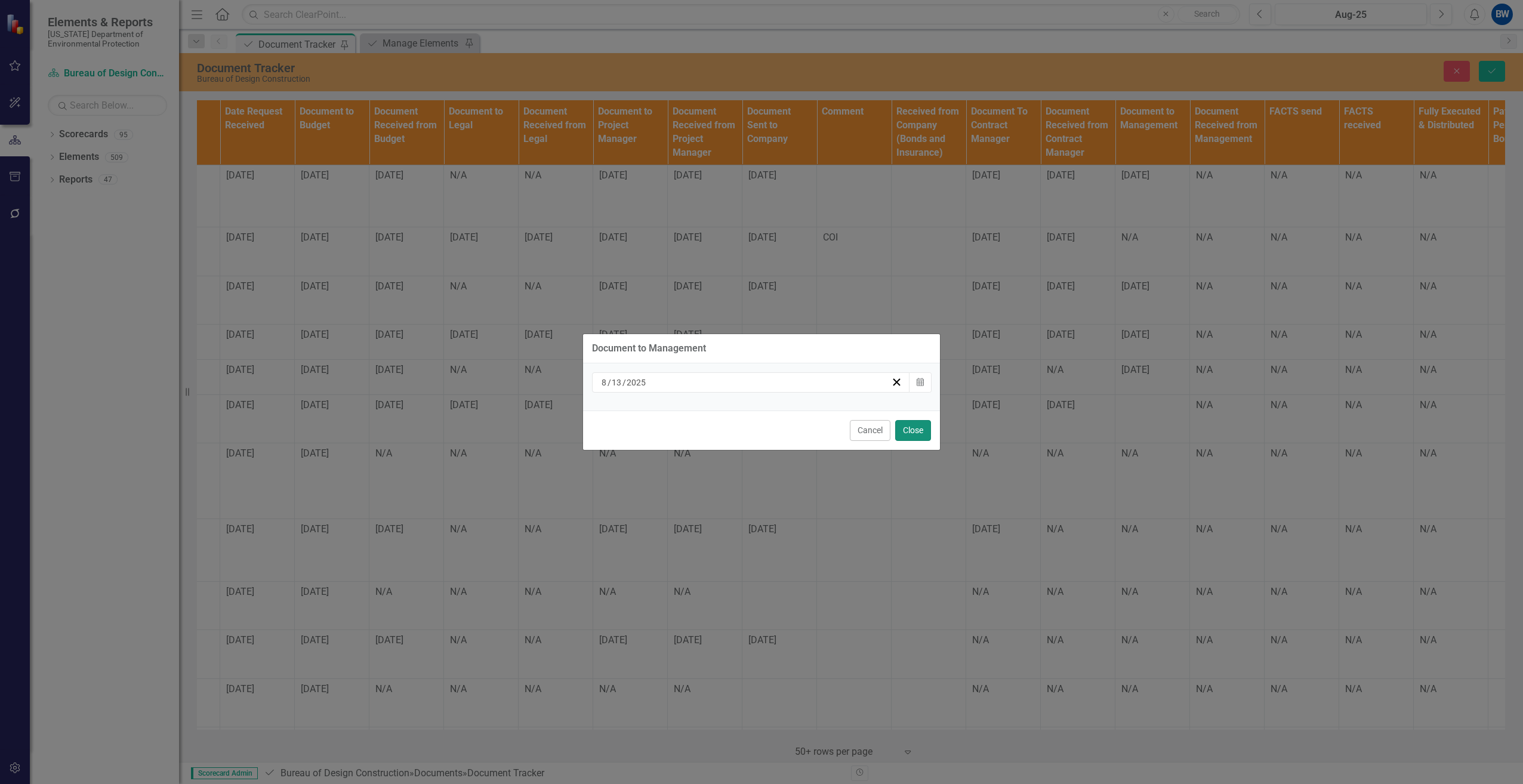
click at [911, 433] on button "Close" at bounding box center [912, 430] width 36 height 21
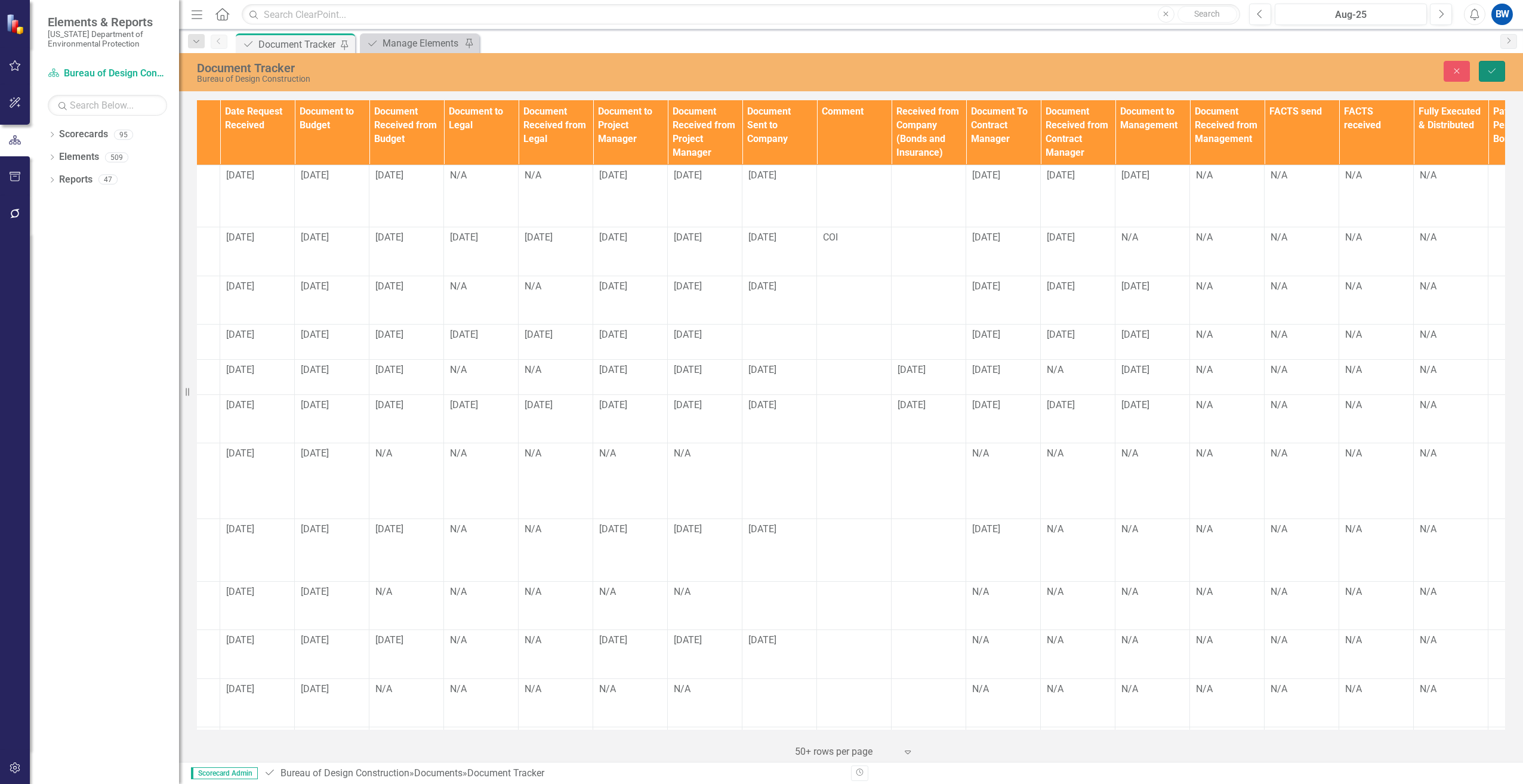
click at [1485, 67] on button "Save" at bounding box center [1491, 71] width 26 height 21
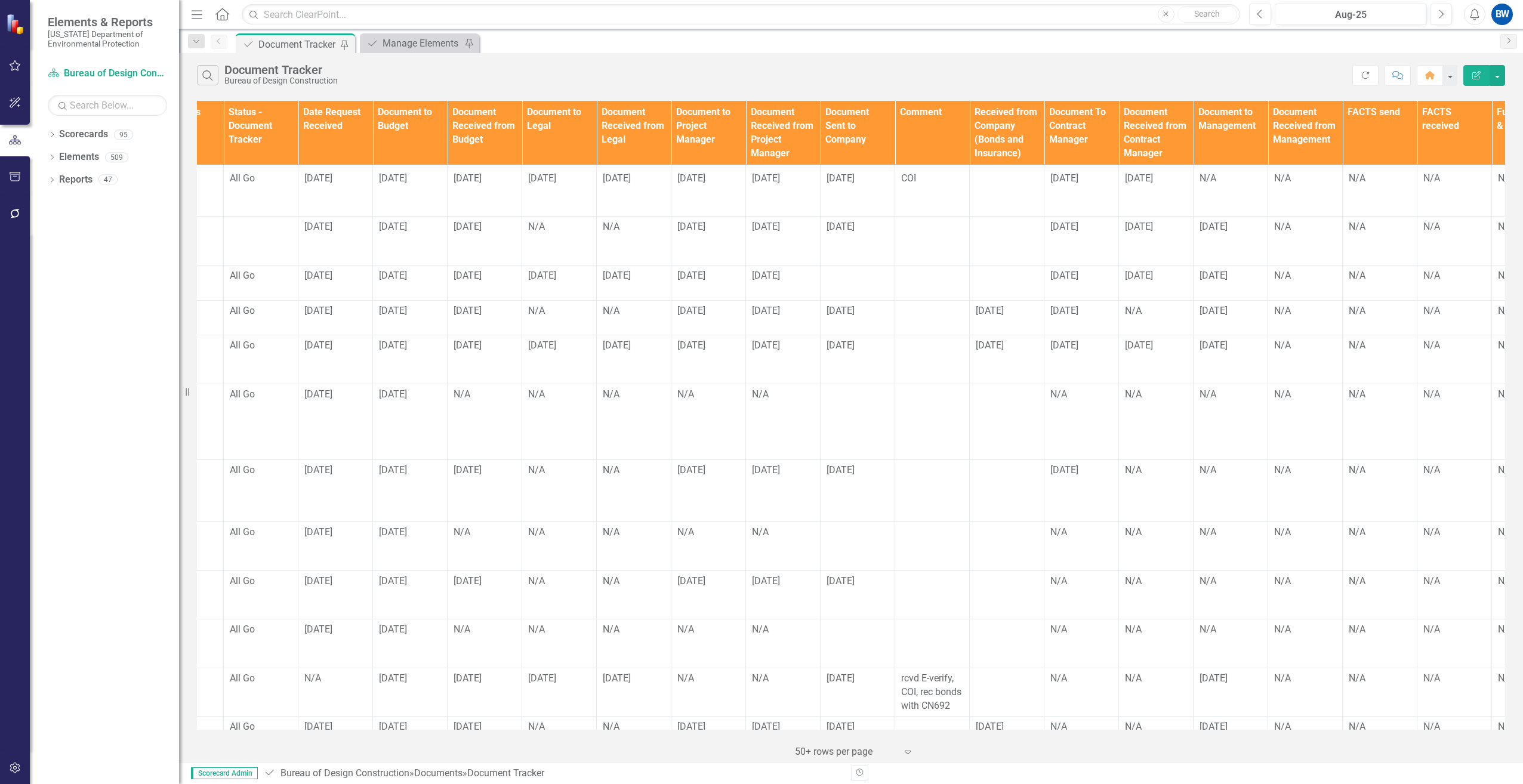
scroll to position [60, 864]
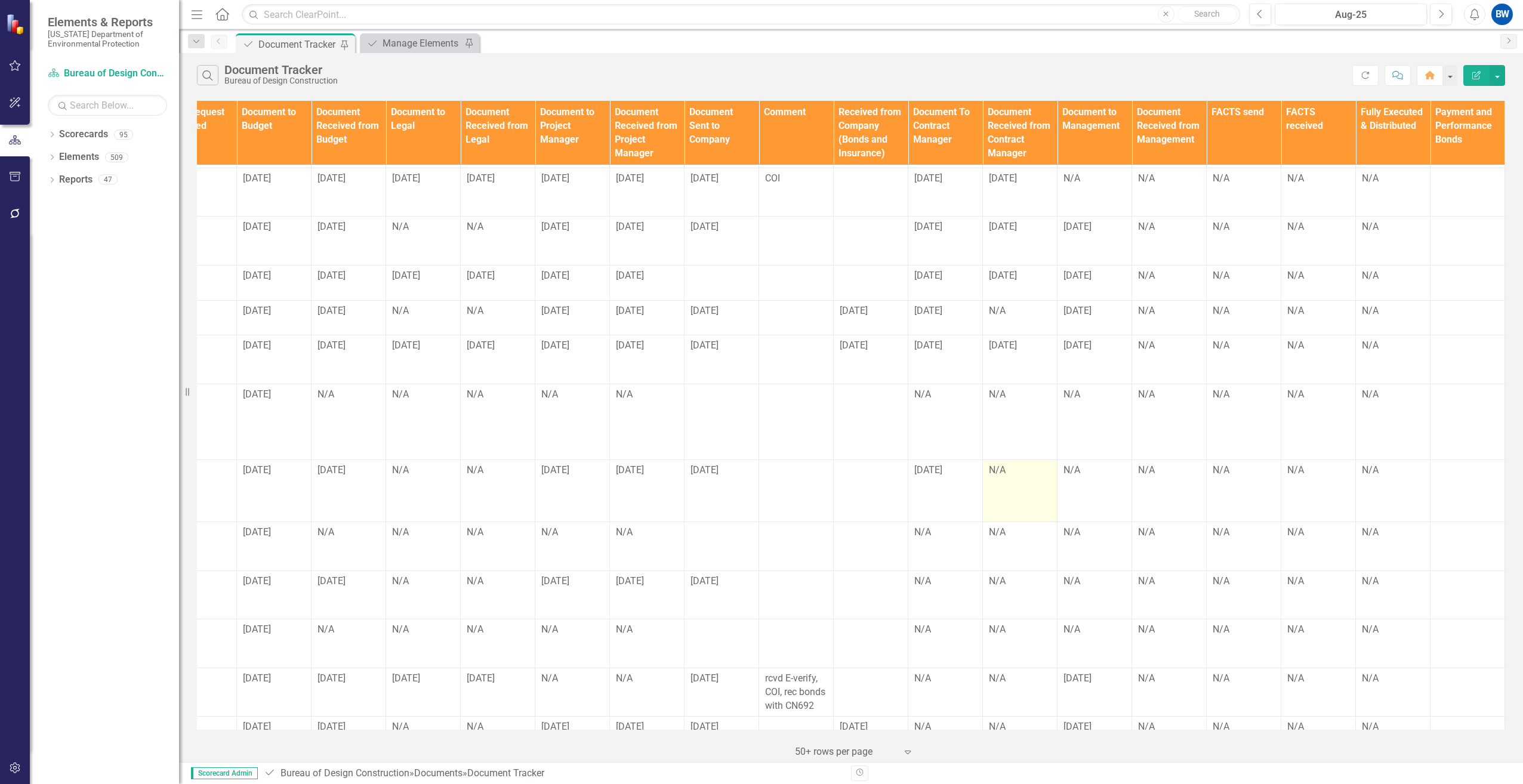
click at [999, 465] on td "N/A" at bounding box center [1019, 491] width 74 height 62
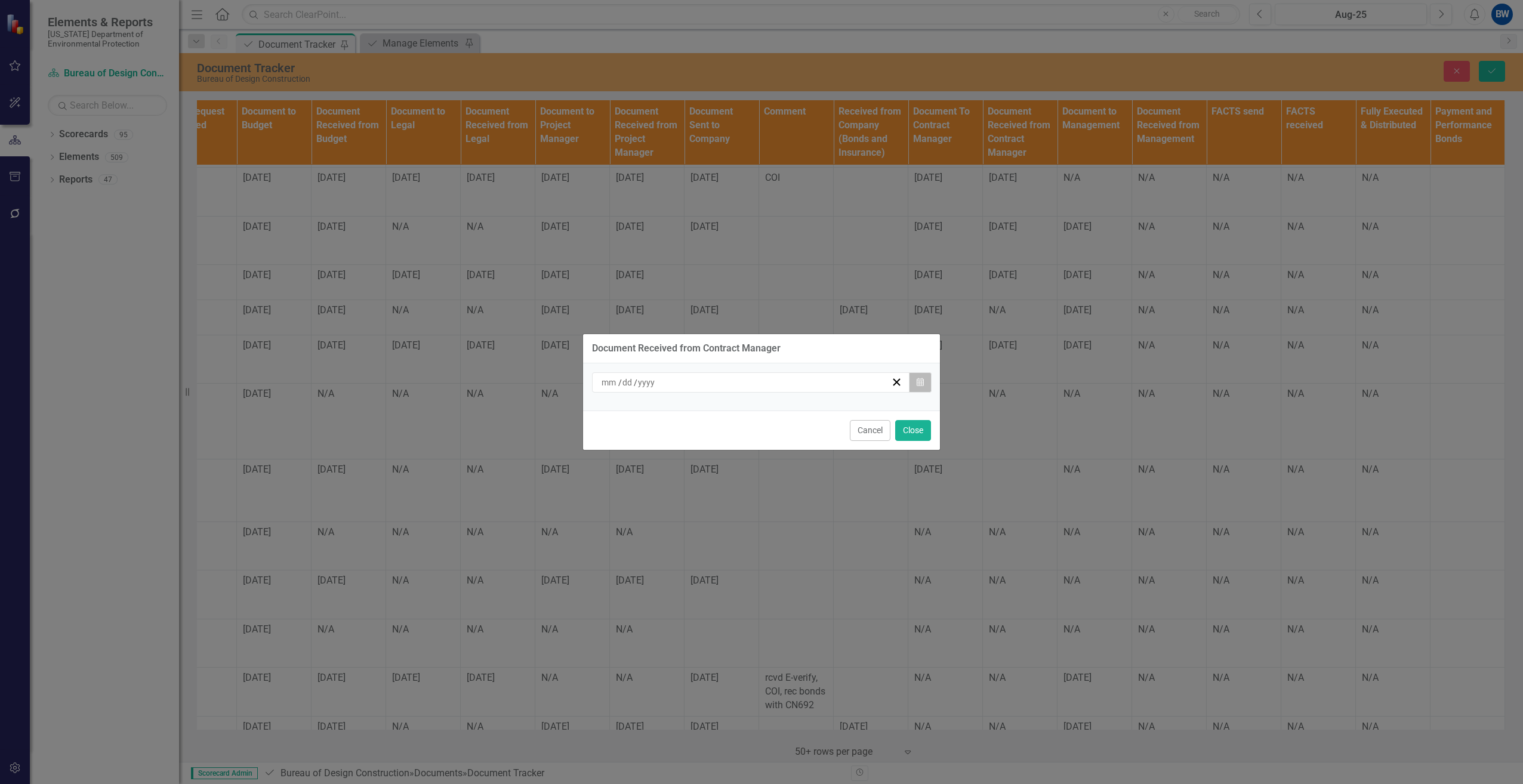
click at [919, 378] on icon "button" at bounding box center [919, 381] width 7 height 8
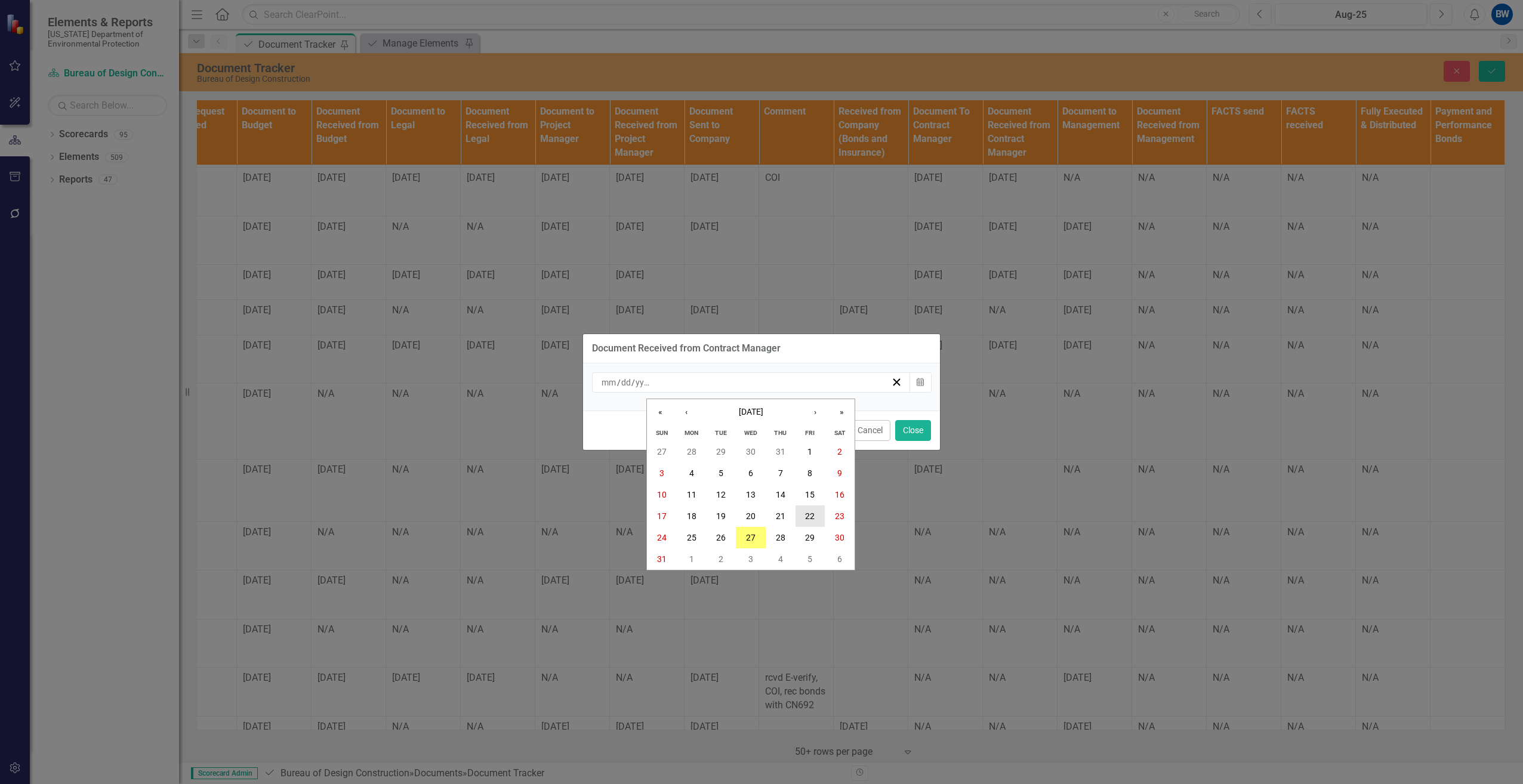
click at [806, 515] on abbr "22" at bounding box center [810, 516] width 10 height 10
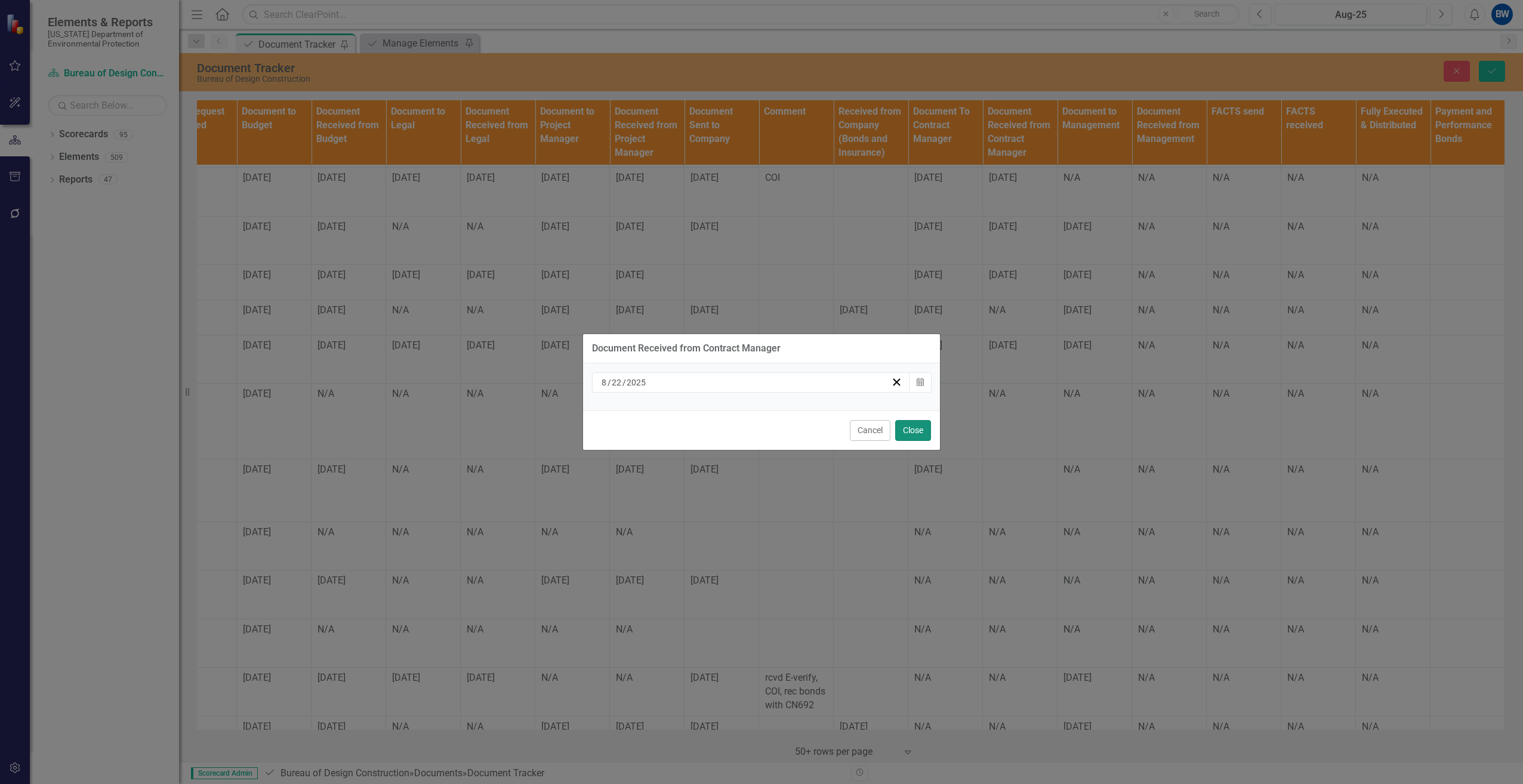
click at [902, 432] on button "Close" at bounding box center [912, 430] width 36 height 21
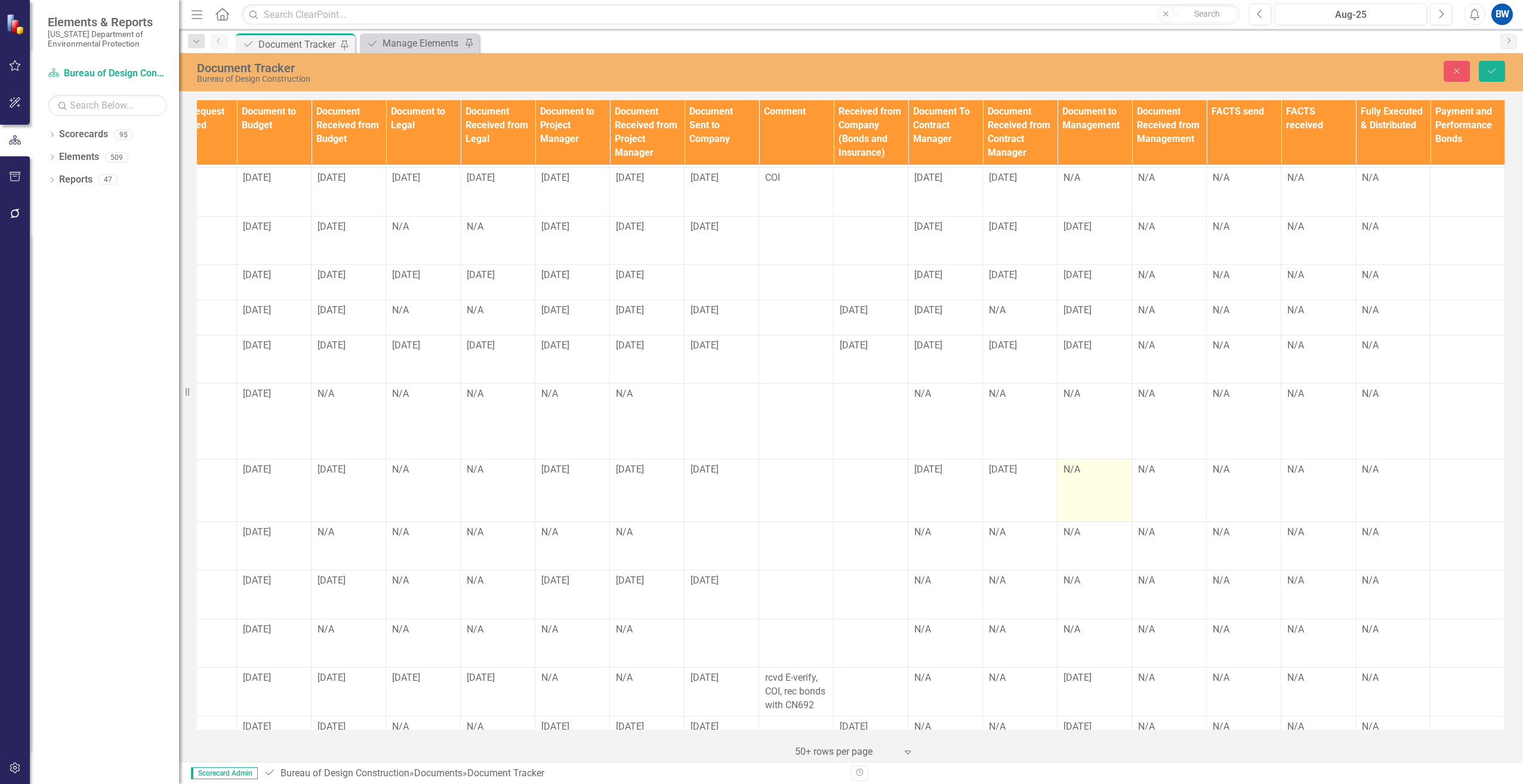
click at [1060, 468] on td "N/A" at bounding box center [1094, 491] width 74 height 62
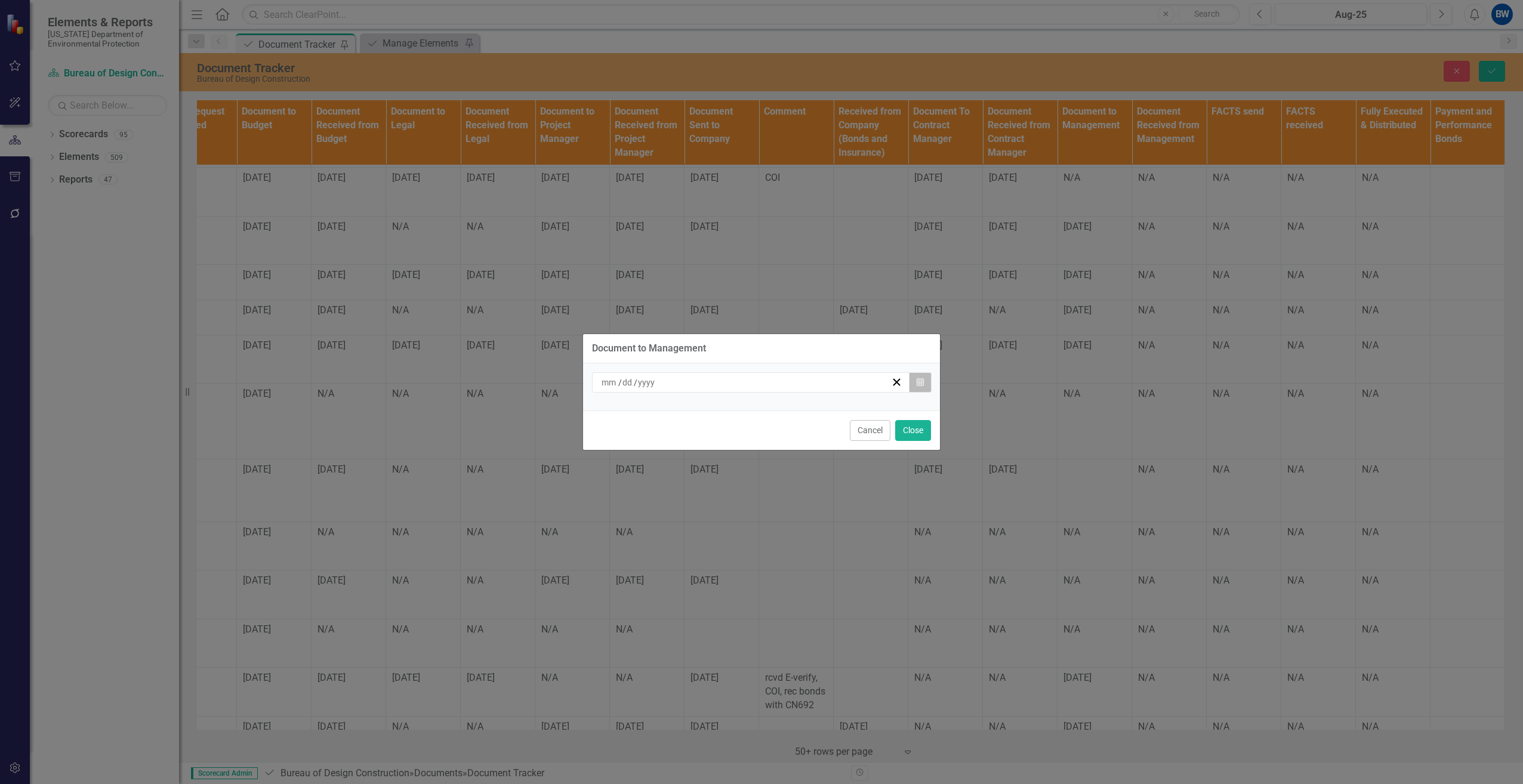
click at [914, 378] on button "Calendar" at bounding box center [920, 382] width 22 height 20
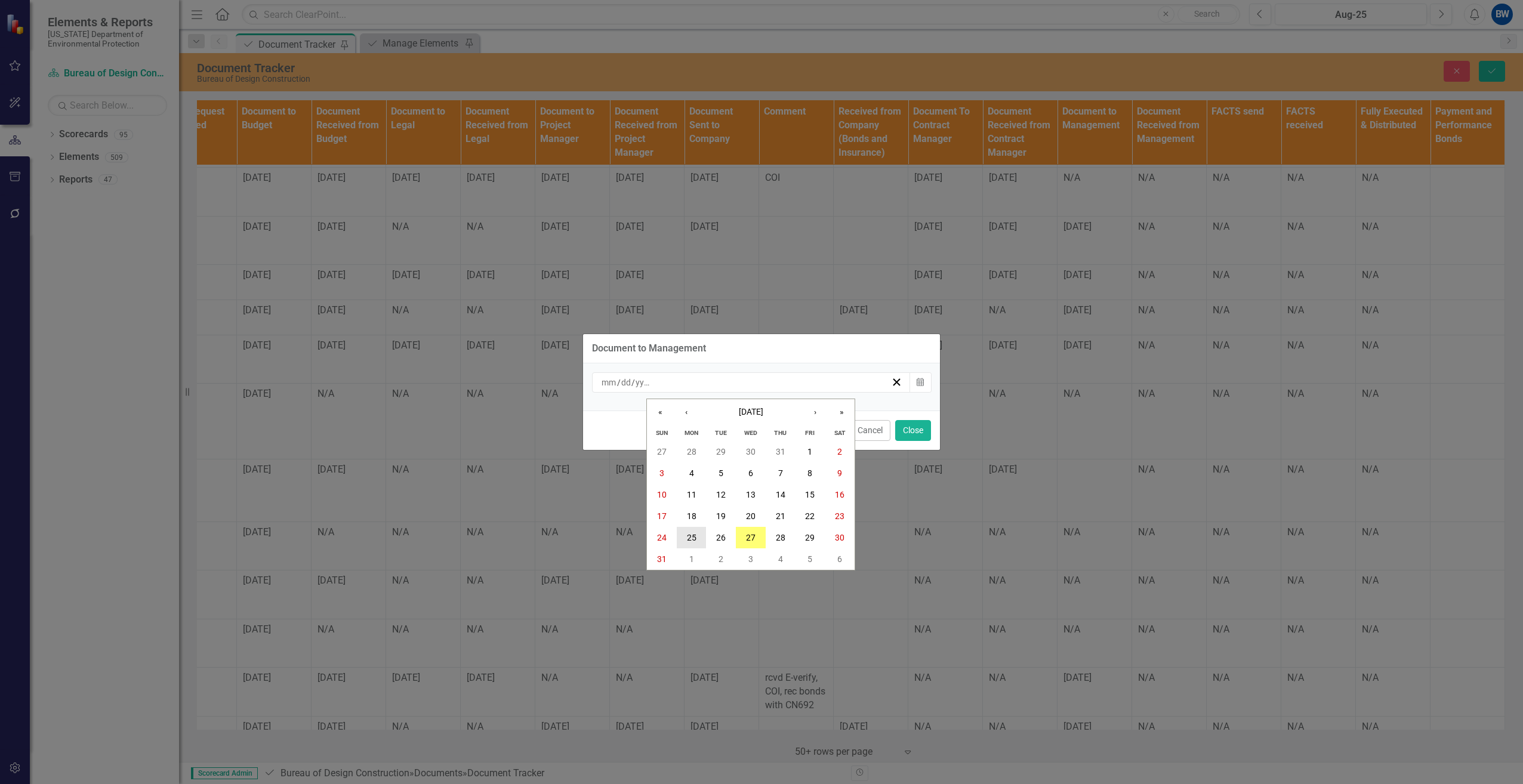
click at [687, 530] on button "25" at bounding box center [691, 537] width 30 height 22
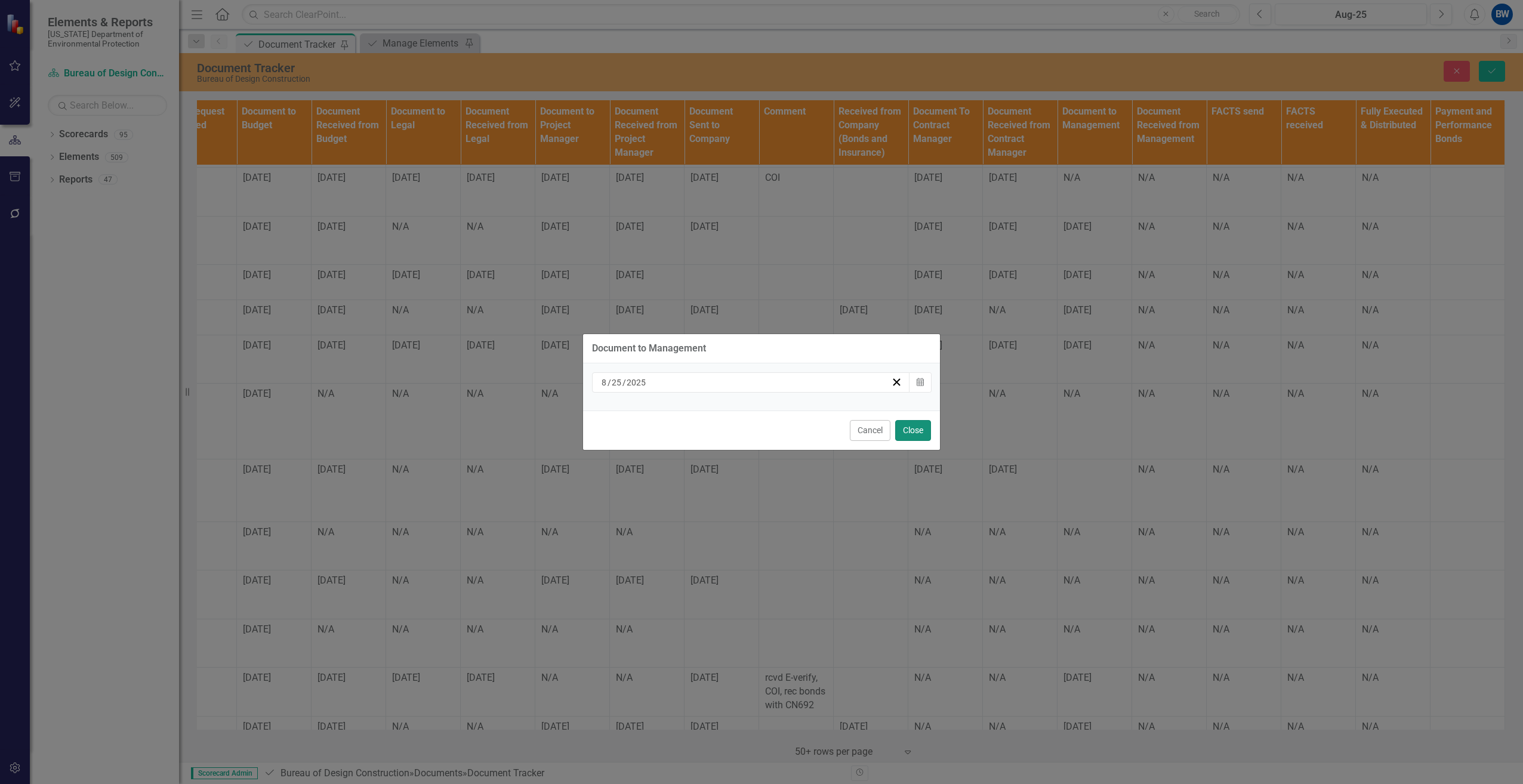
click at [901, 424] on button "Close" at bounding box center [912, 430] width 36 height 21
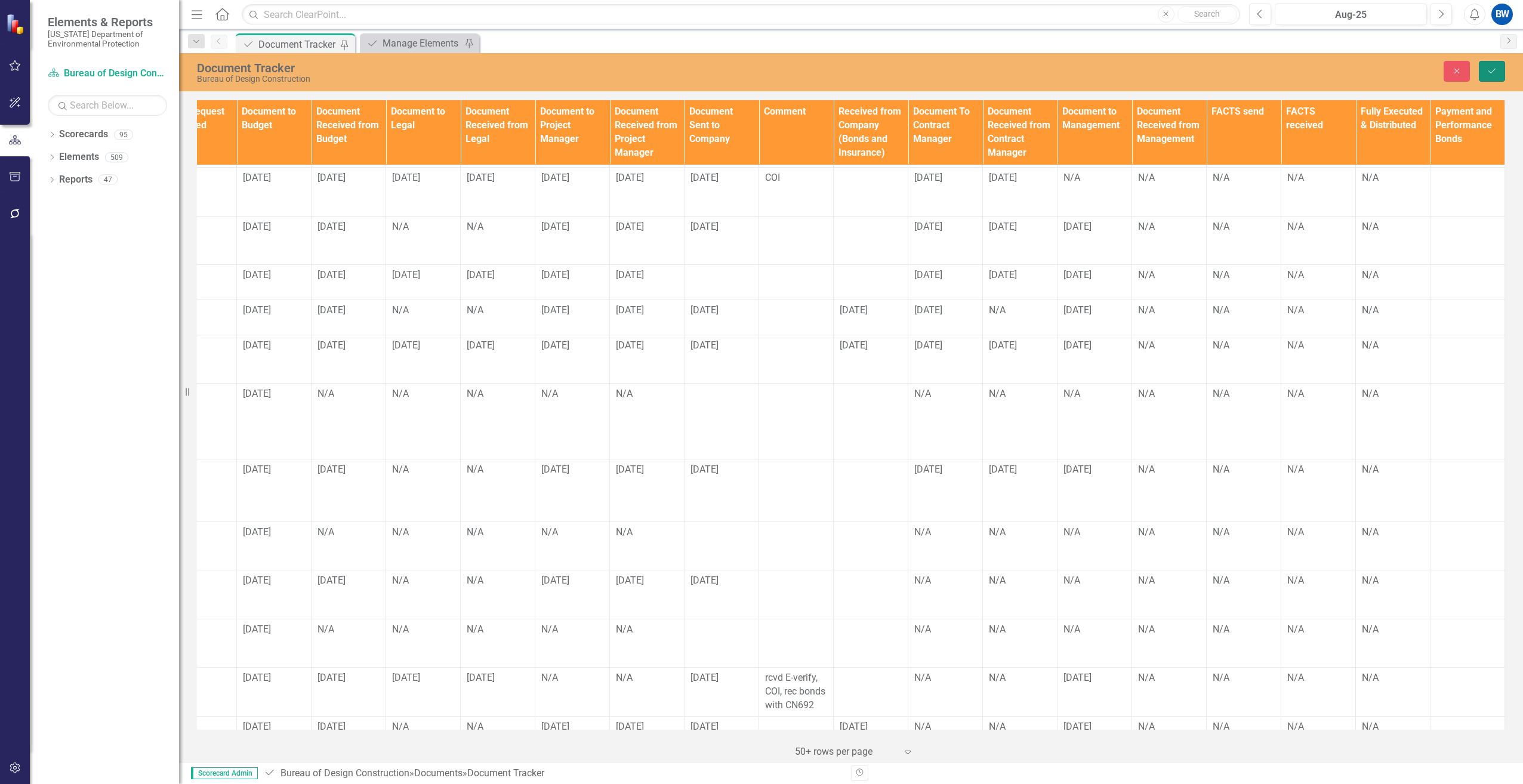
click at [1492, 73] on icon "Save" at bounding box center [1491, 71] width 10 height 8
